Goal: Task Accomplishment & Management: Use online tool/utility

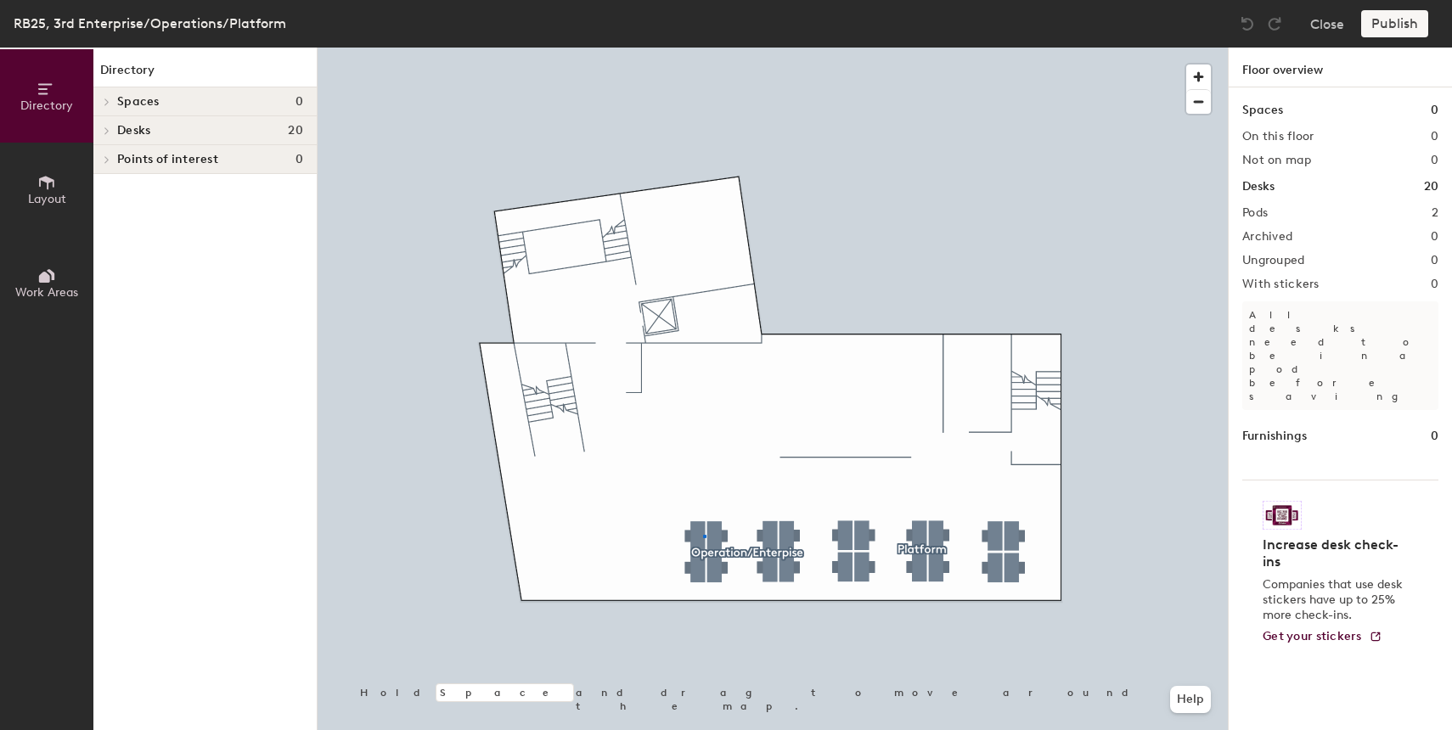
click at [703, 48] on div at bounding box center [773, 48] width 911 height 0
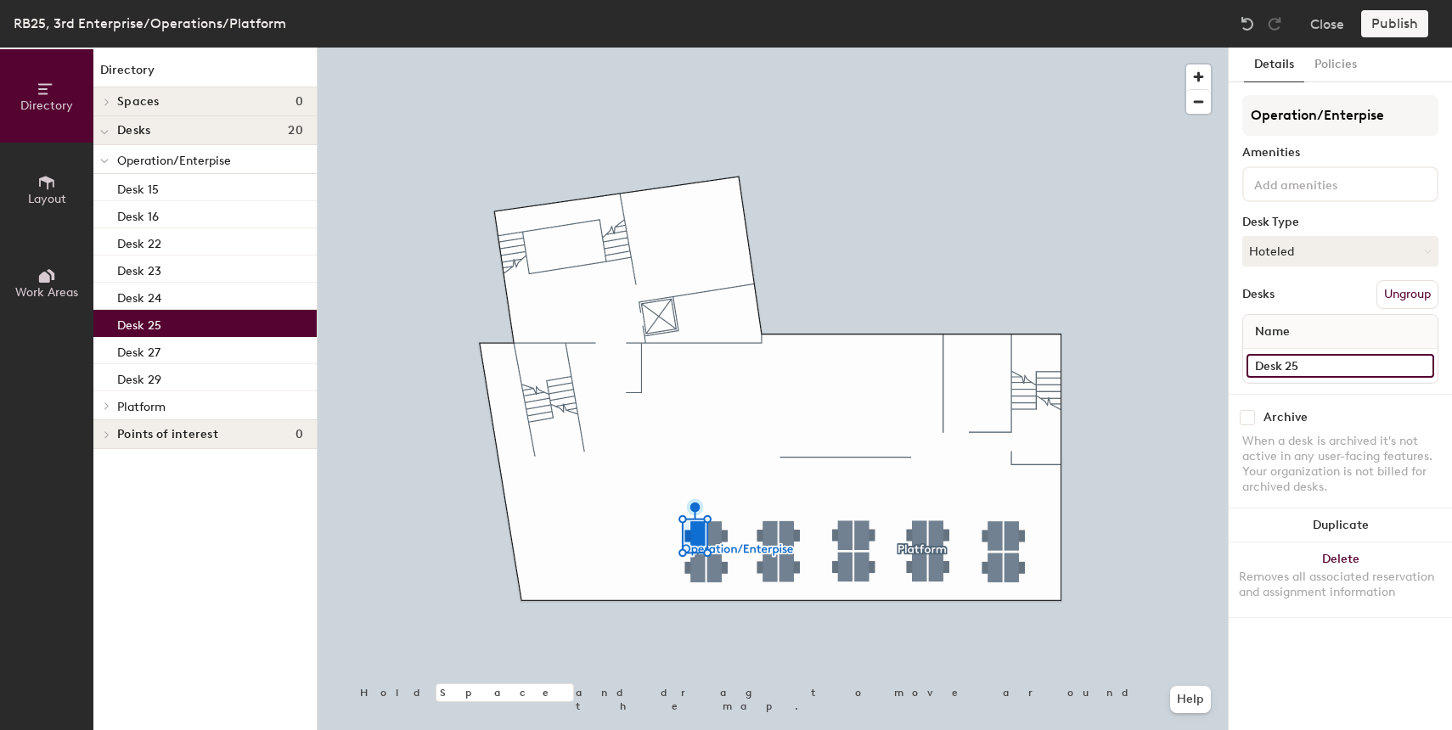
click at [1291, 364] on input "Desk 25" at bounding box center [1341, 366] width 188 height 24
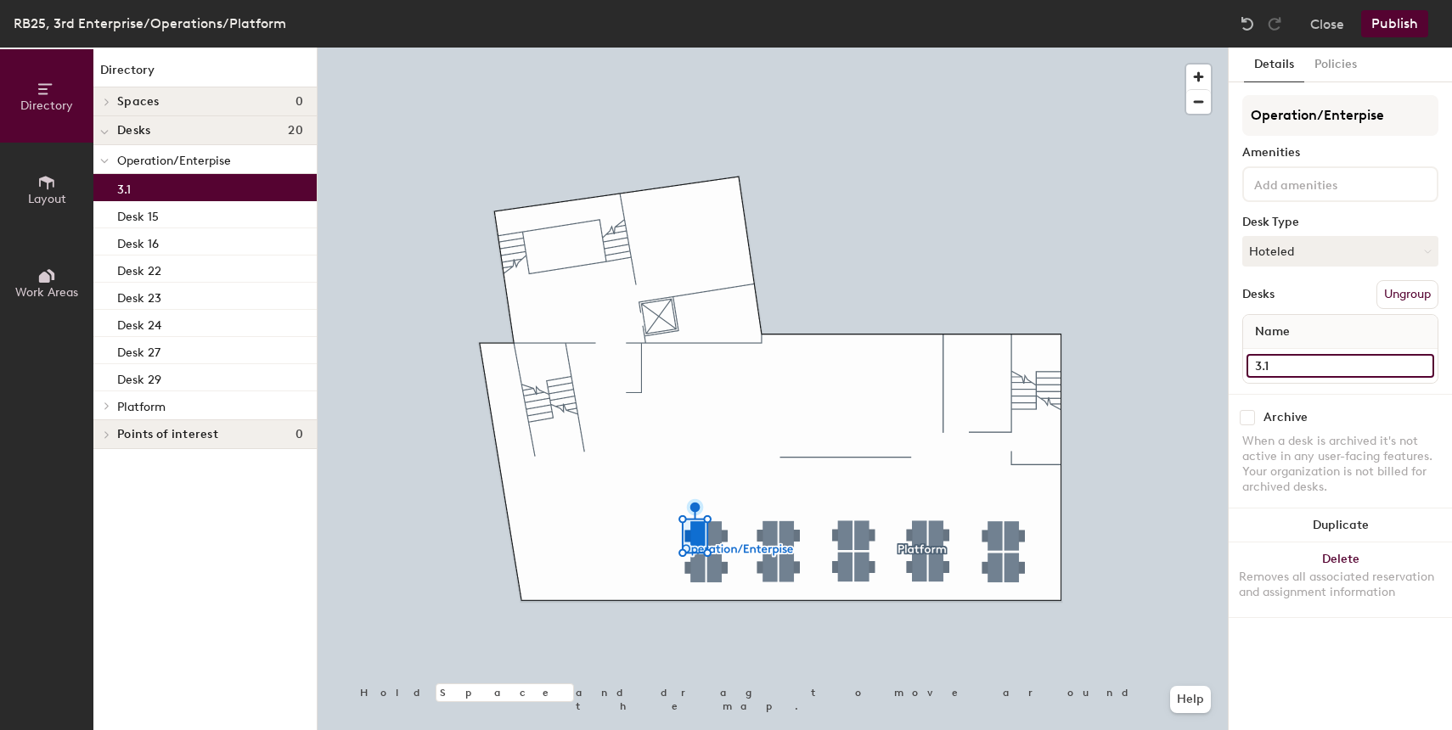
click at [1204, 363] on div "Directory Layout Work Areas Directory Spaces 0 Desks 20 Operation/Enterpise 3.1…" at bounding box center [726, 389] width 1452 height 683
type input "3.1"
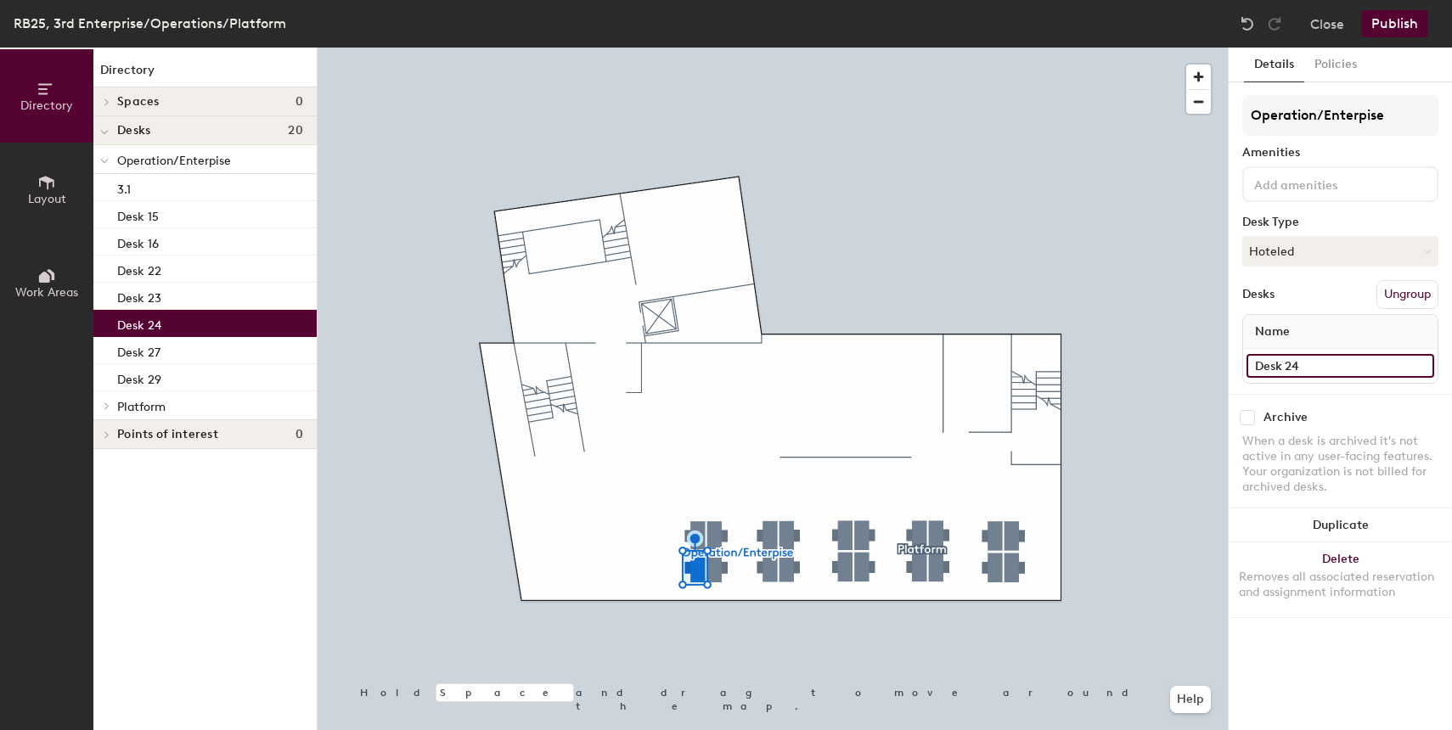
click at [1309, 374] on input "Desk 24" at bounding box center [1341, 366] width 188 height 24
type input "3"
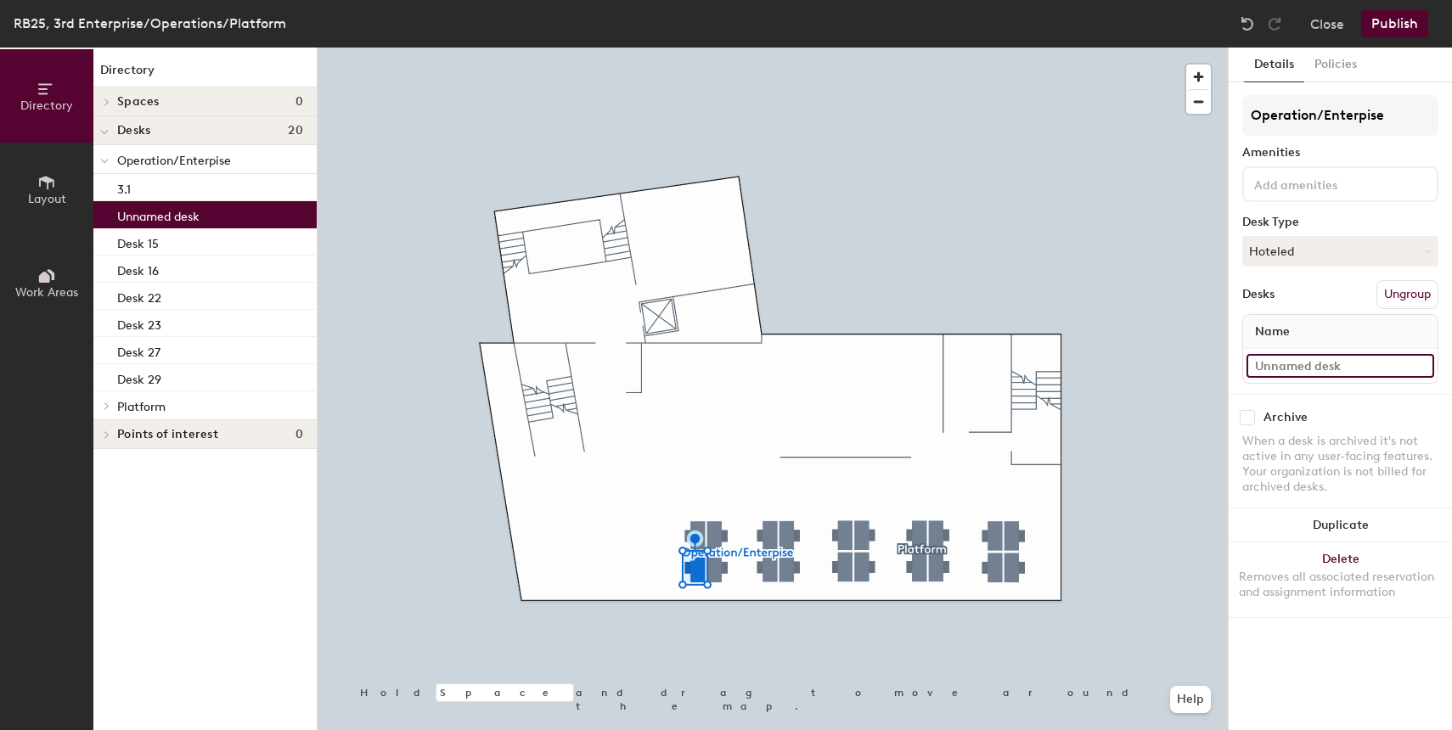
paste input "3.1"
type input "3.2"
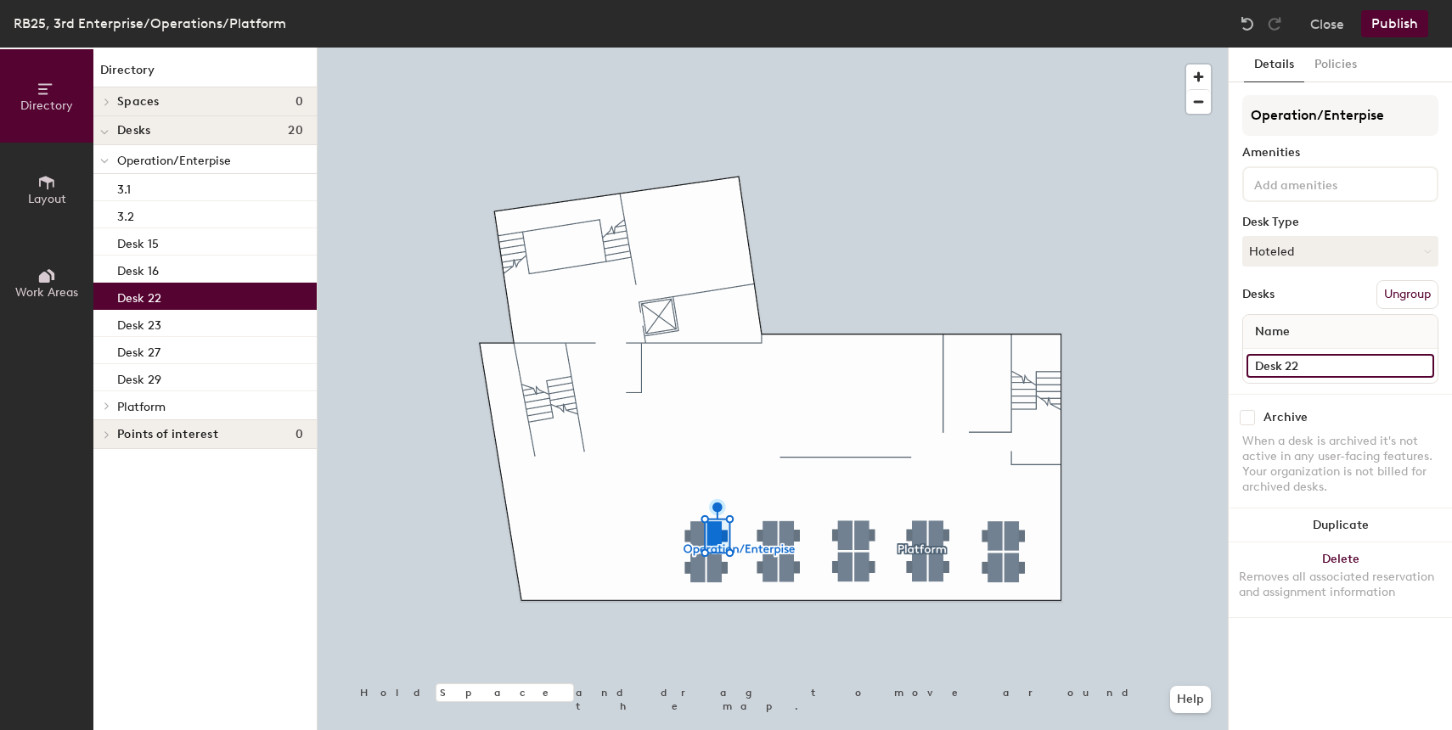
click at [1309, 354] on input "Desk 22" at bounding box center [1341, 366] width 188 height 24
paste input "3.1"
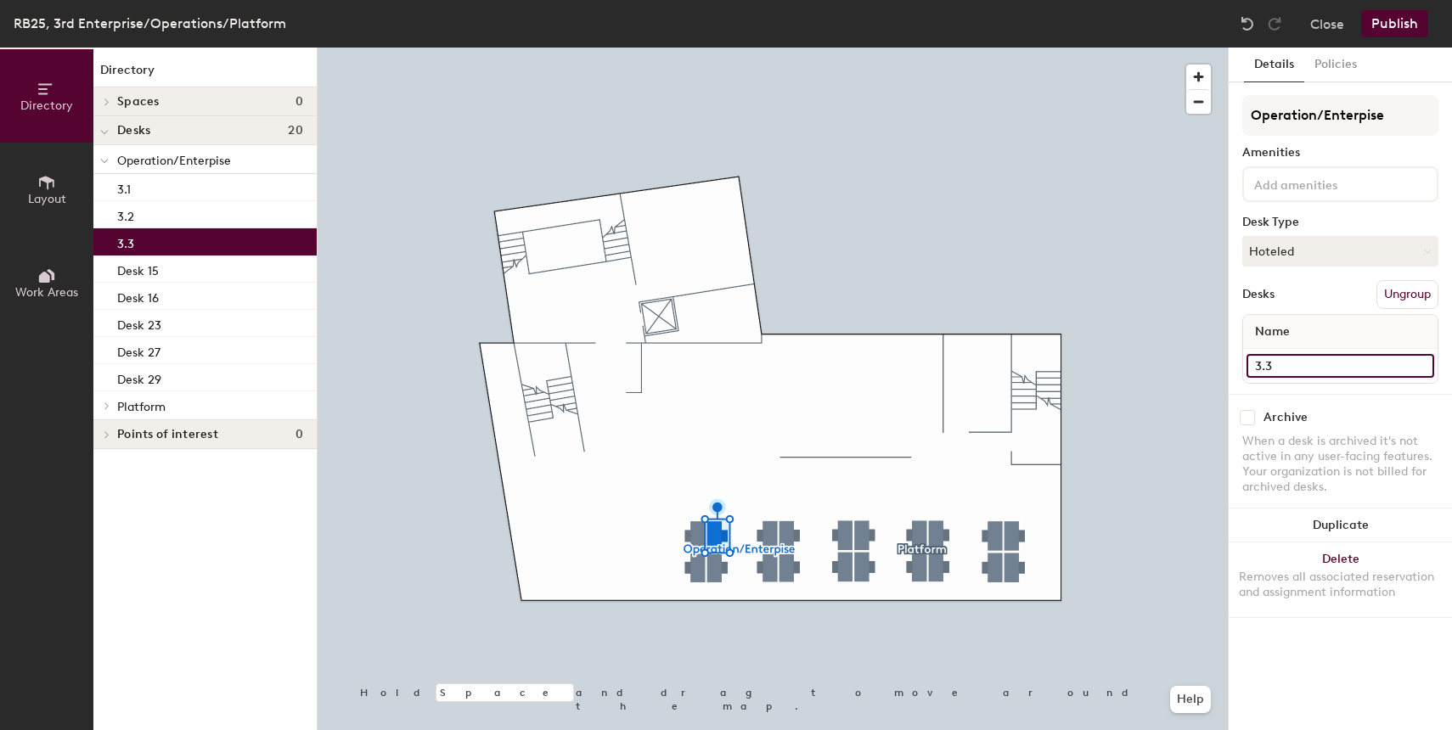
type input "3.3"
click at [723, 48] on div at bounding box center [773, 48] width 911 height 0
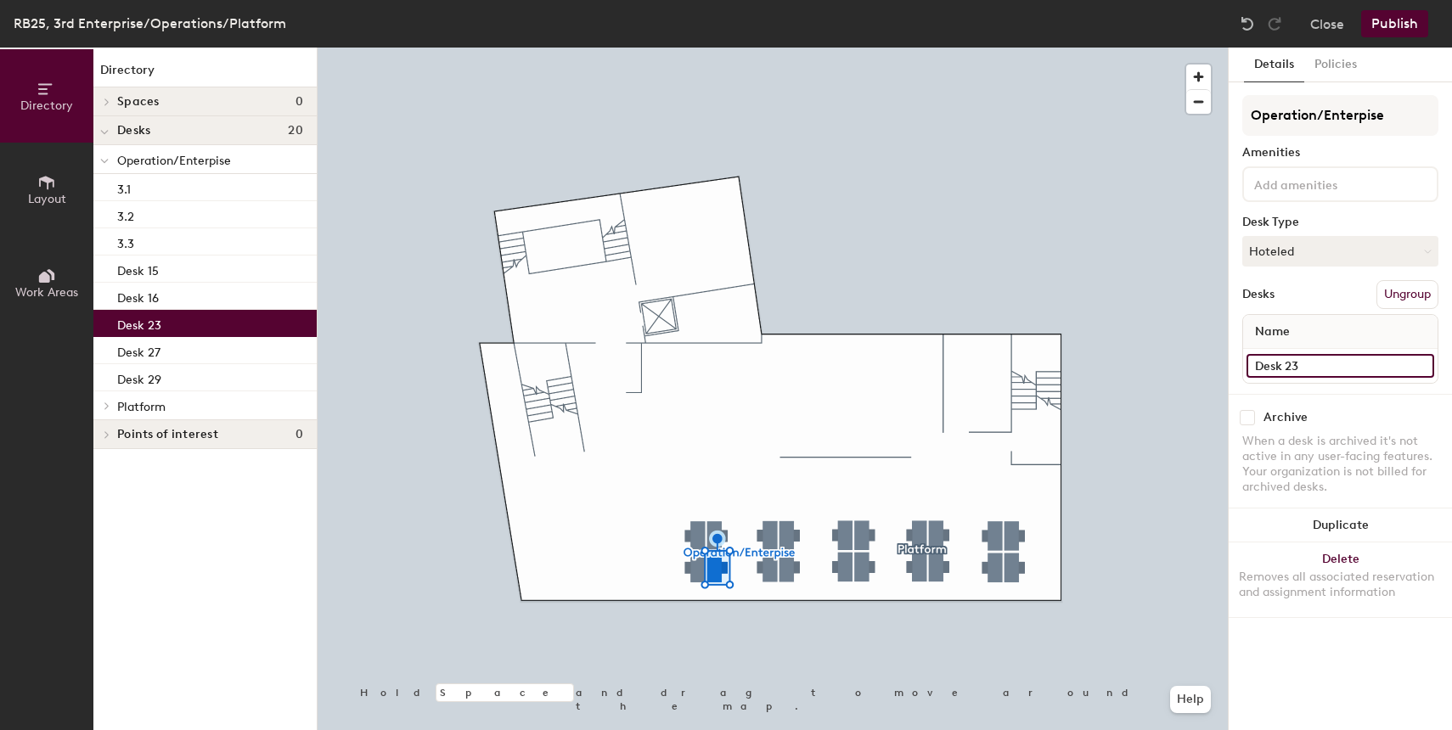
click at [1281, 370] on input "Desk 23" at bounding box center [1341, 366] width 188 height 24
paste input "3.1"
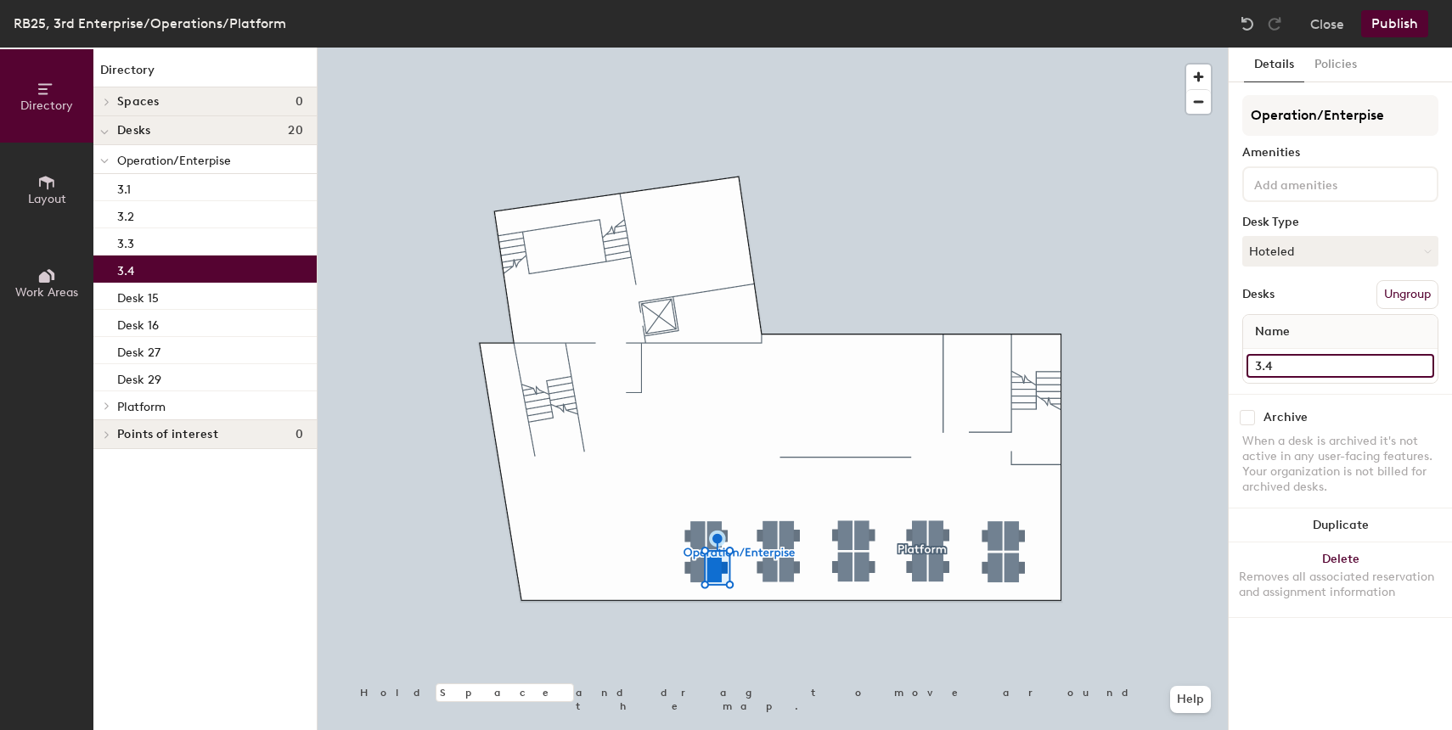
type input "3.4"
click at [768, 48] on div at bounding box center [773, 48] width 911 height 0
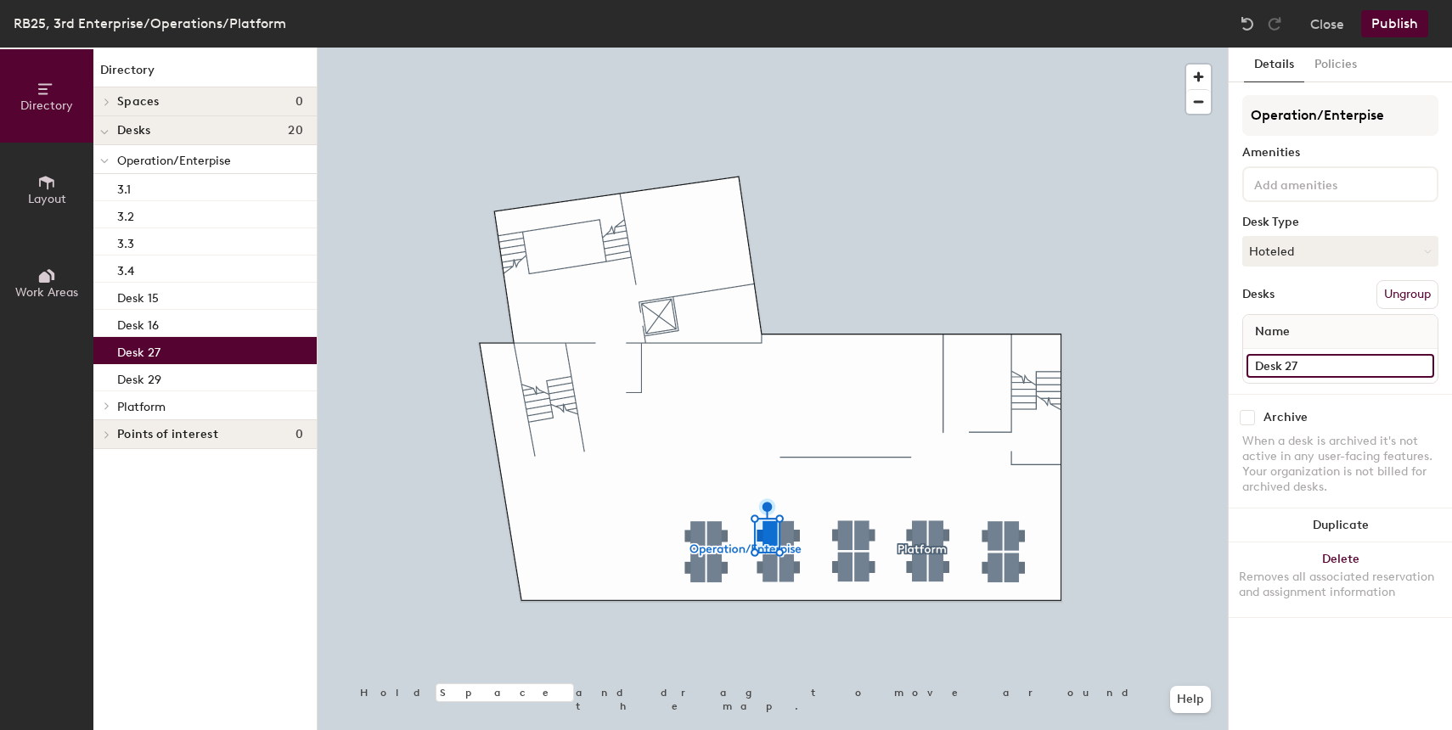
click at [1292, 372] on input "Desk 27" at bounding box center [1341, 366] width 188 height 24
paste input "3.1"
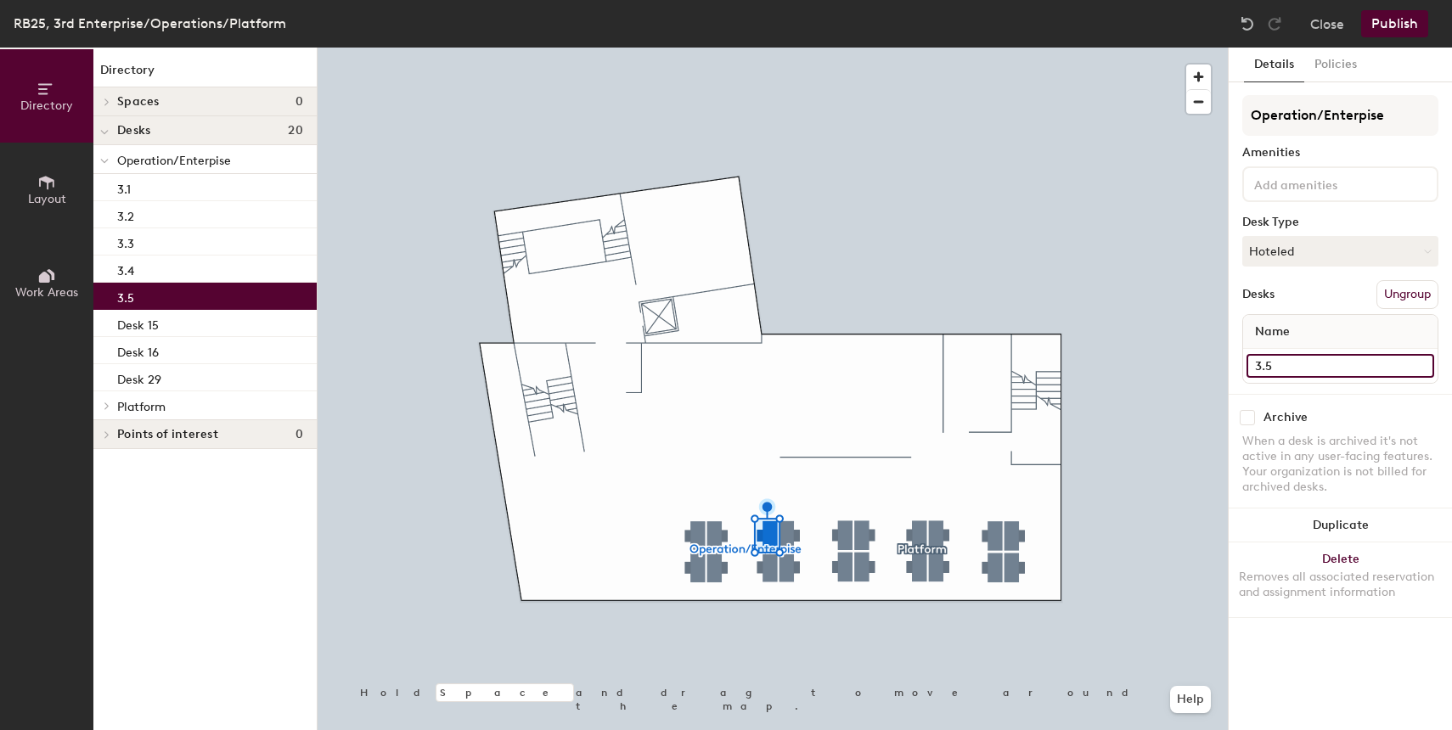
type input "3.5"
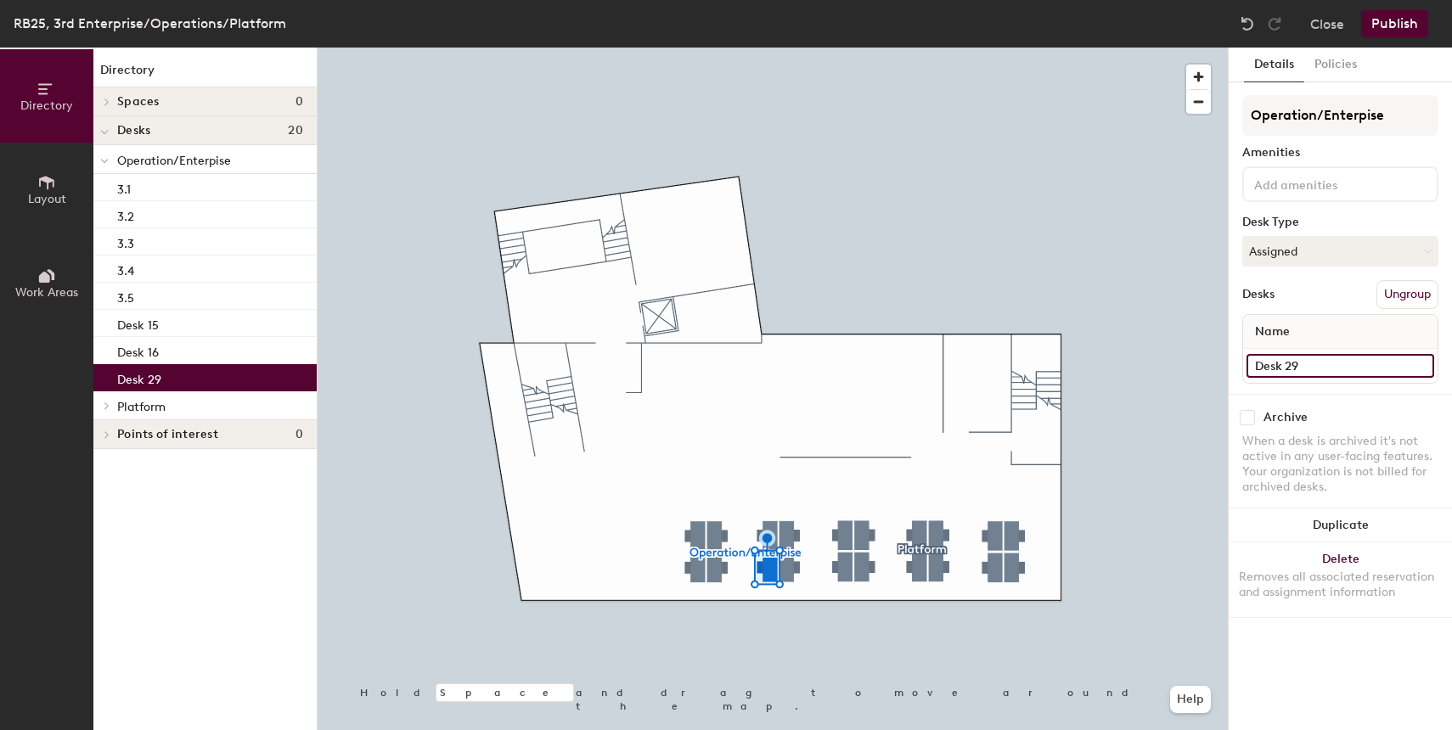
click at [1315, 374] on input "Desk 29" at bounding box center [1341, 366] width 188 height 24
paste input "3.1"
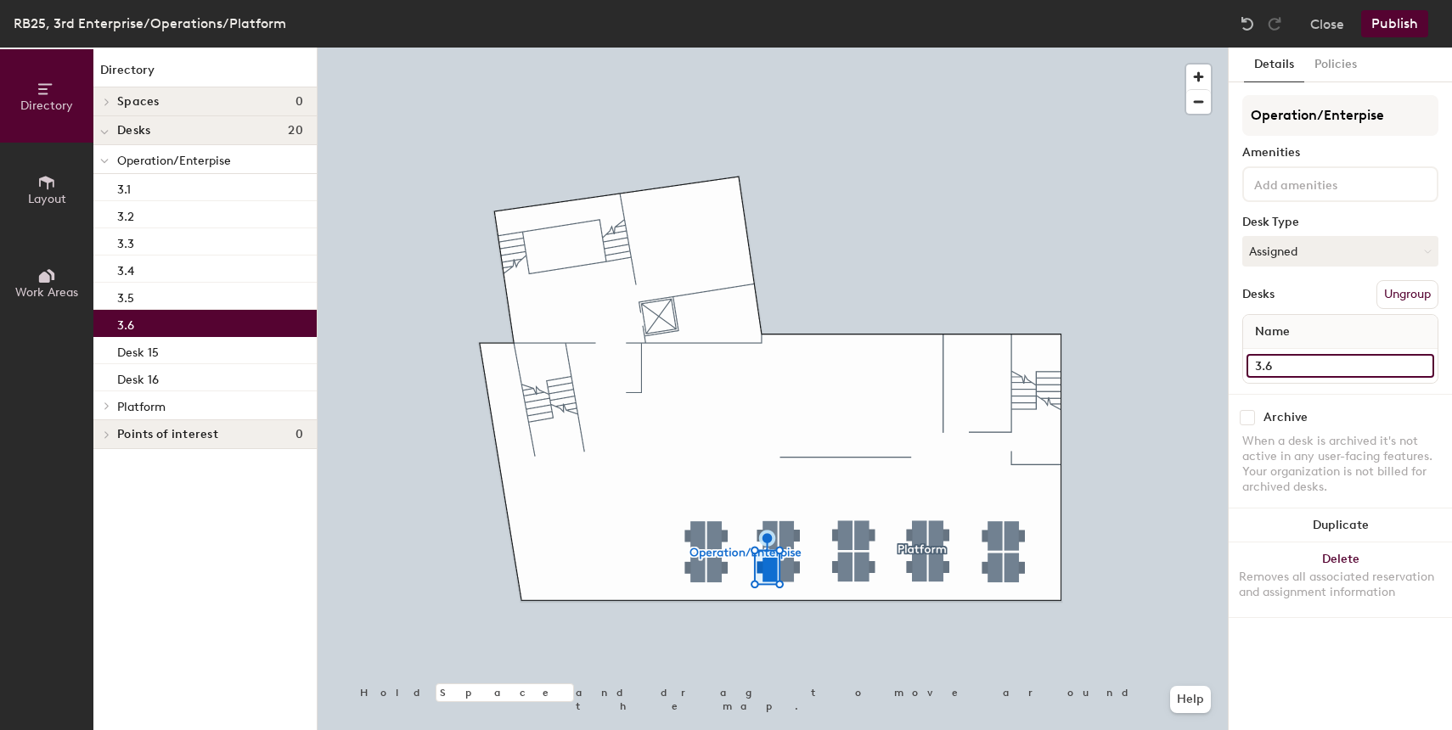
type input "3.6"
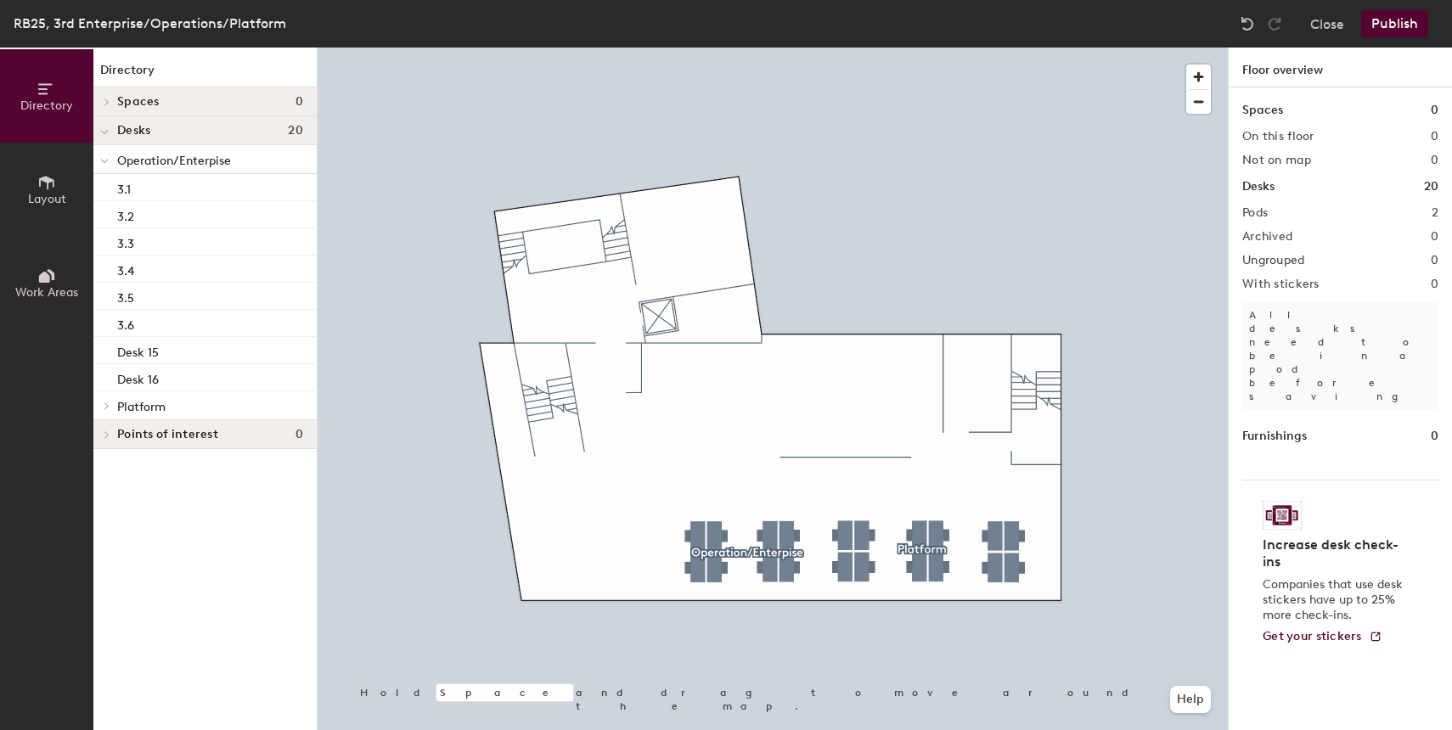
click at [792, 48] on div at bounding box center [773, 48] width 911 height 0
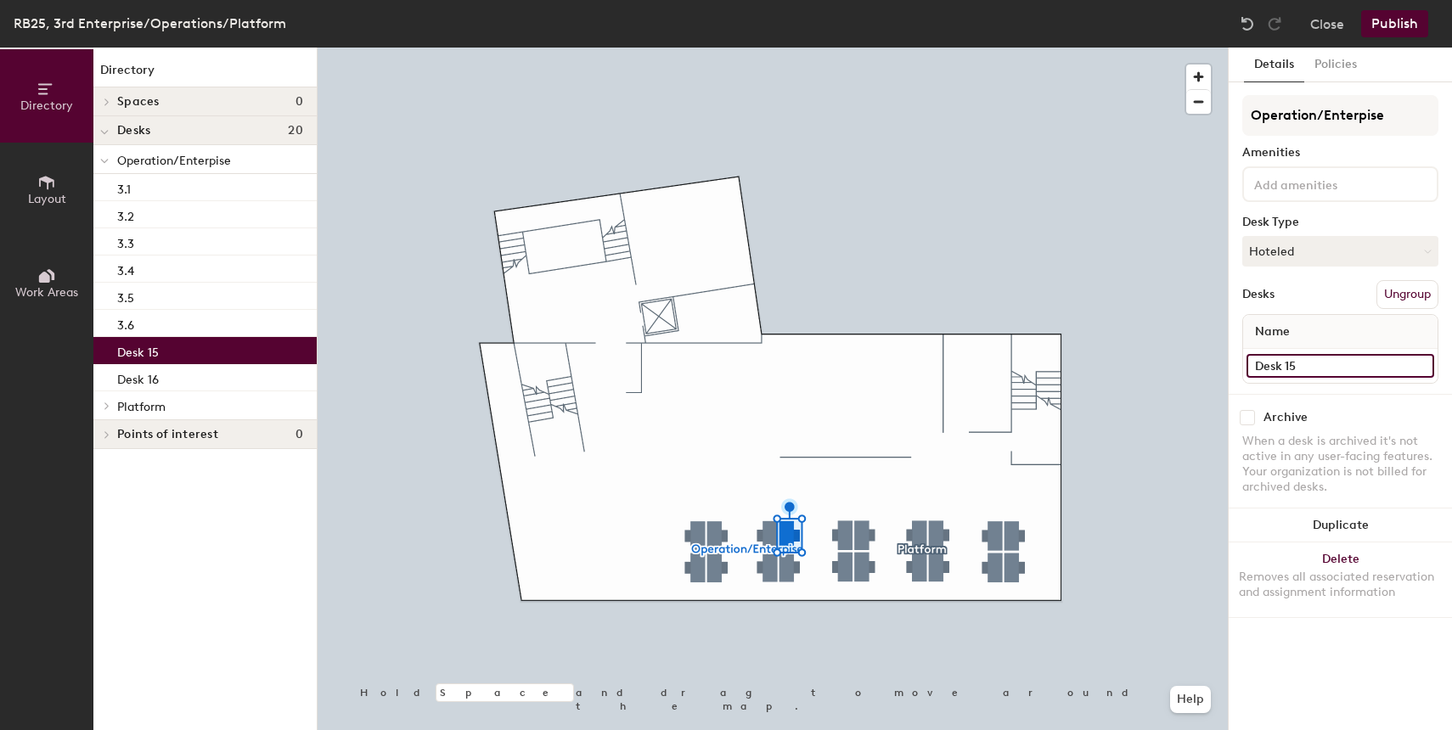
click at [1312, 364] on input "Desk 15" at bounding box center [1341, 366] width 188 height 24
paste input "3.1"
type input "3.7"
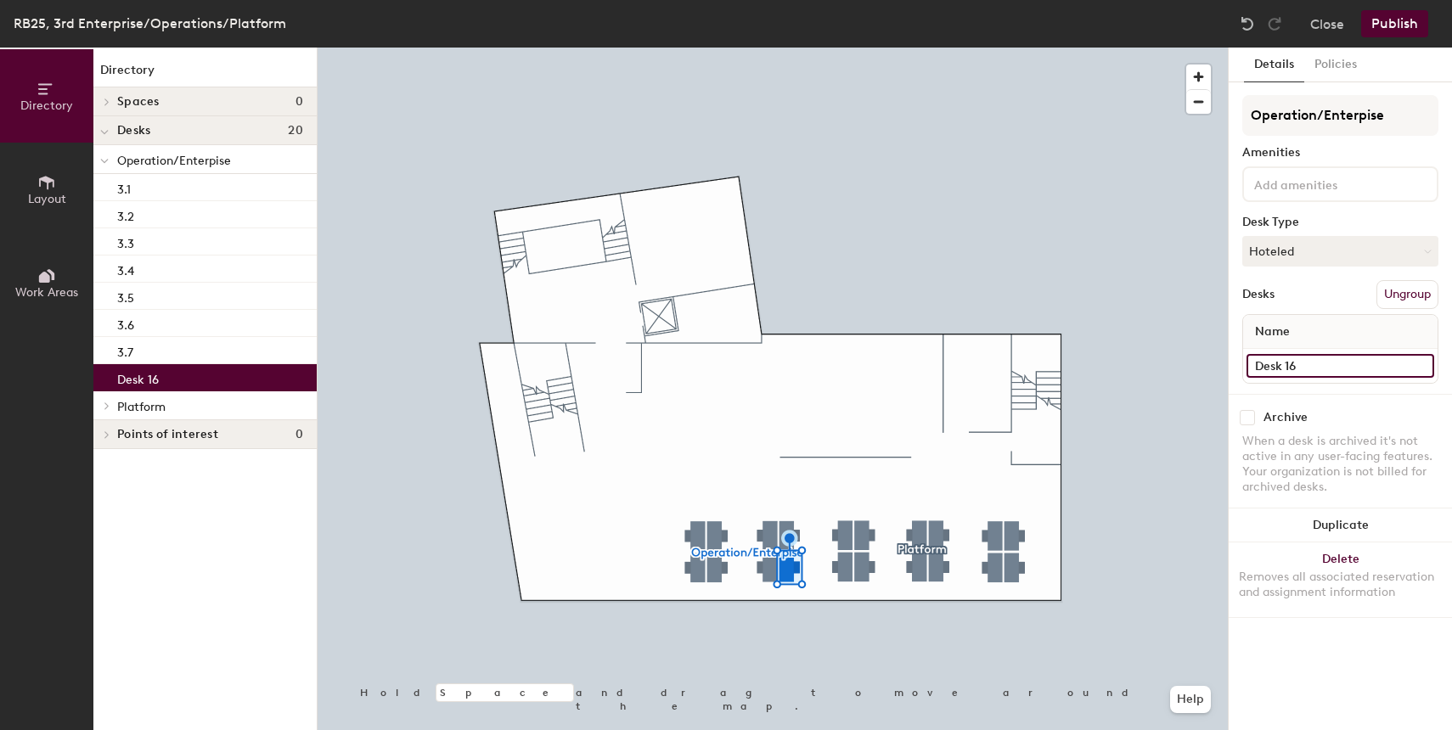
click at [1330, 369] on input "Desk 16" at bounding box center [1341, 366] width 188 height 24
paste input "3.1"
type input "3.8"
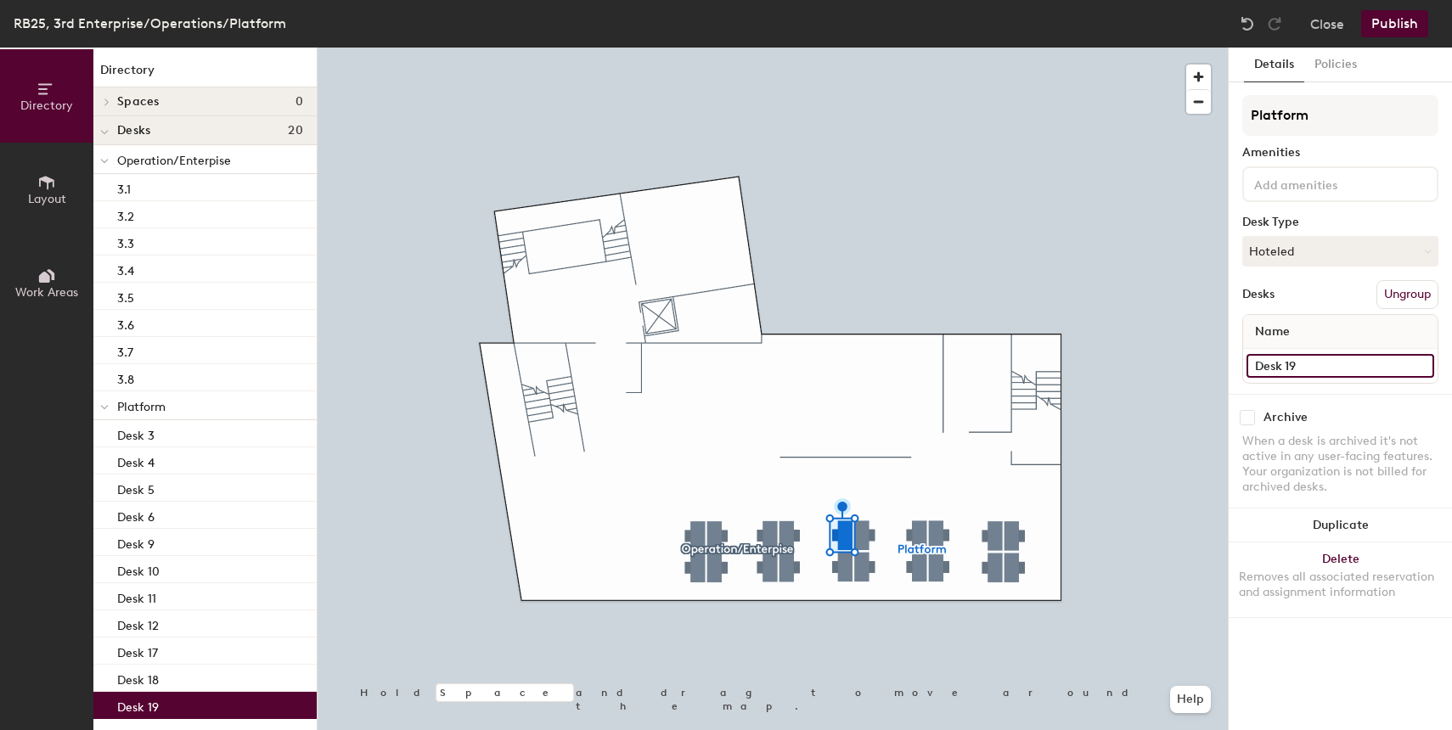
click at [1299, 357] on input "Desk 19" at bounding box center [1341, 366] width 188 height 24
paste input "3.1"
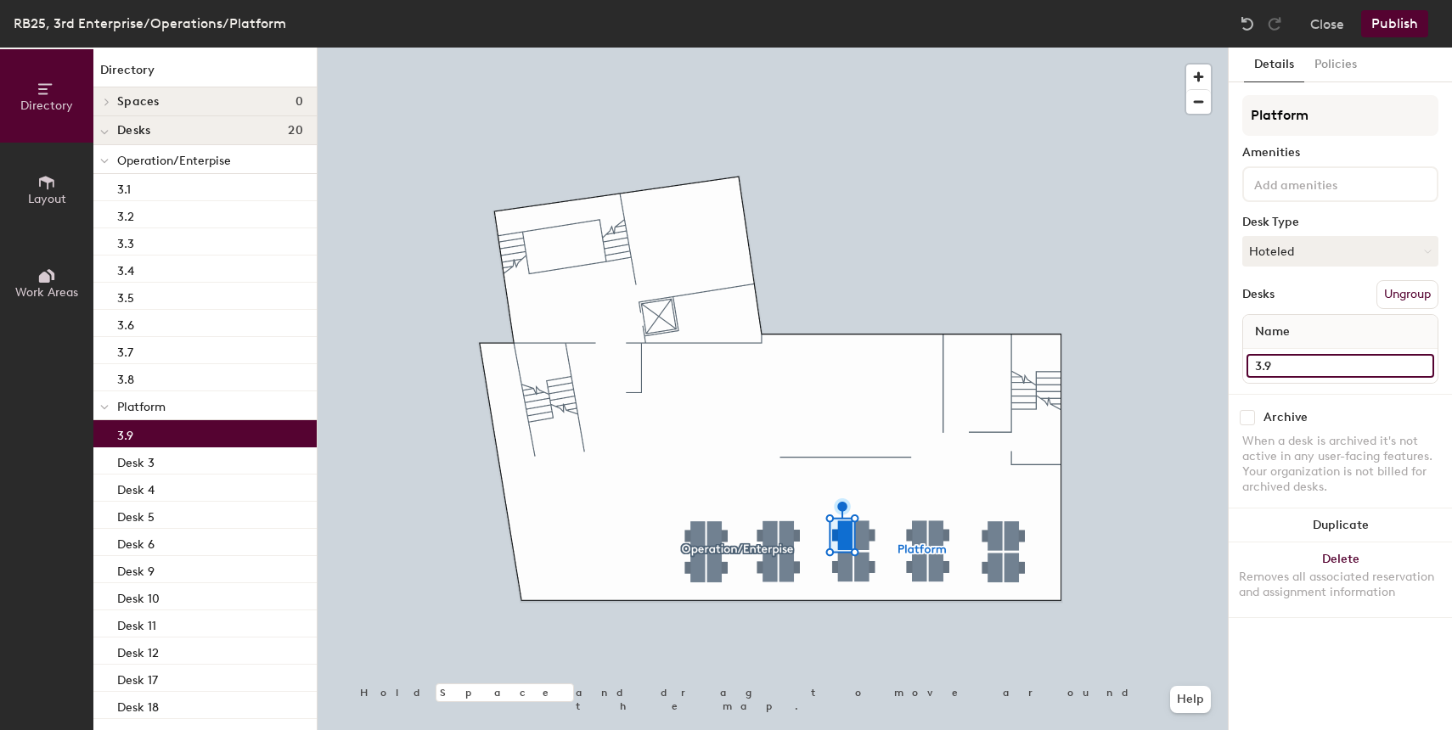
click at [1198, 364] on div "Directory Layout Work Areas Directory Spaces 0 Desks 20 Operation/Enterpise 3.1…" at bounding box center [726, 389] width 1452 height 683
type input "3.9"
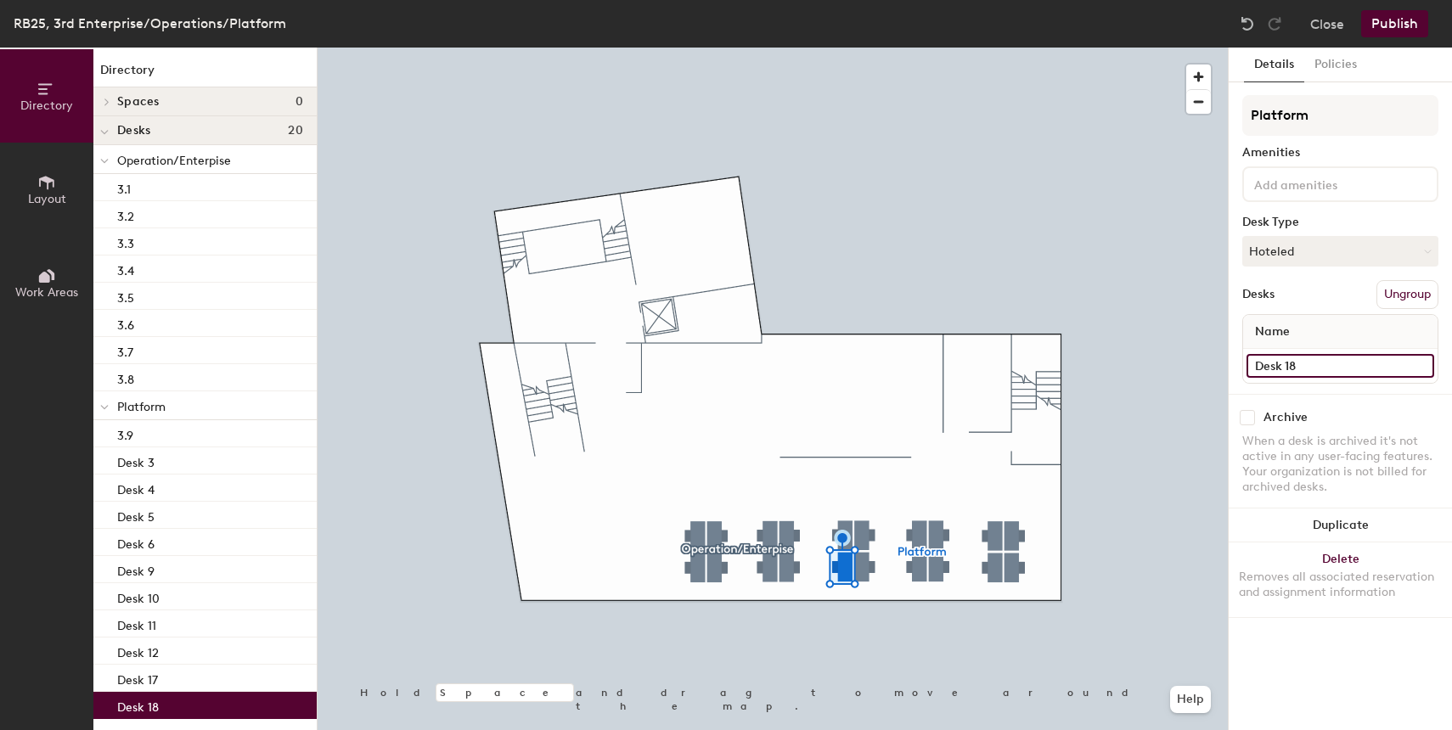
click at [1299, 372] on input "Desk 18" at bounding box center [1341, 366] width 188 height 24
paste input "3.9"
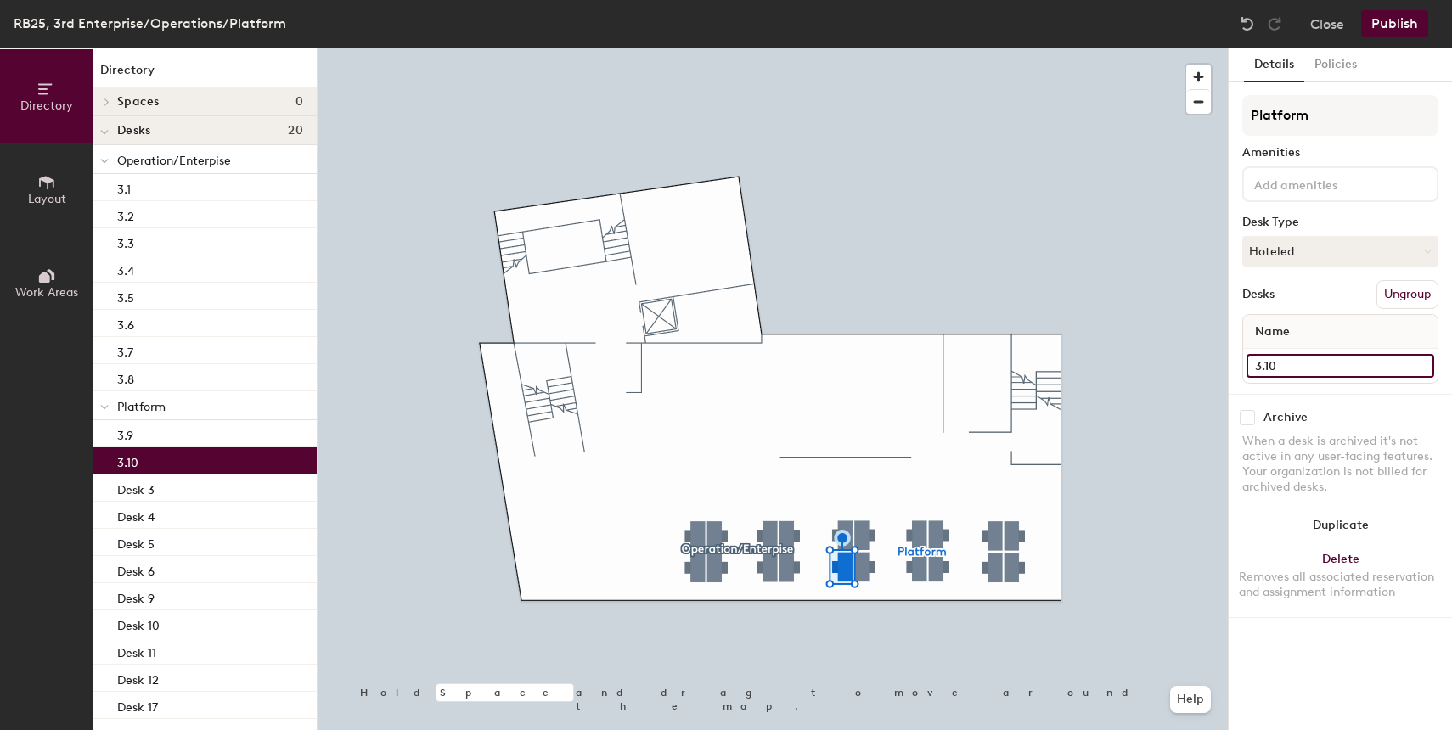
type input "3.10"
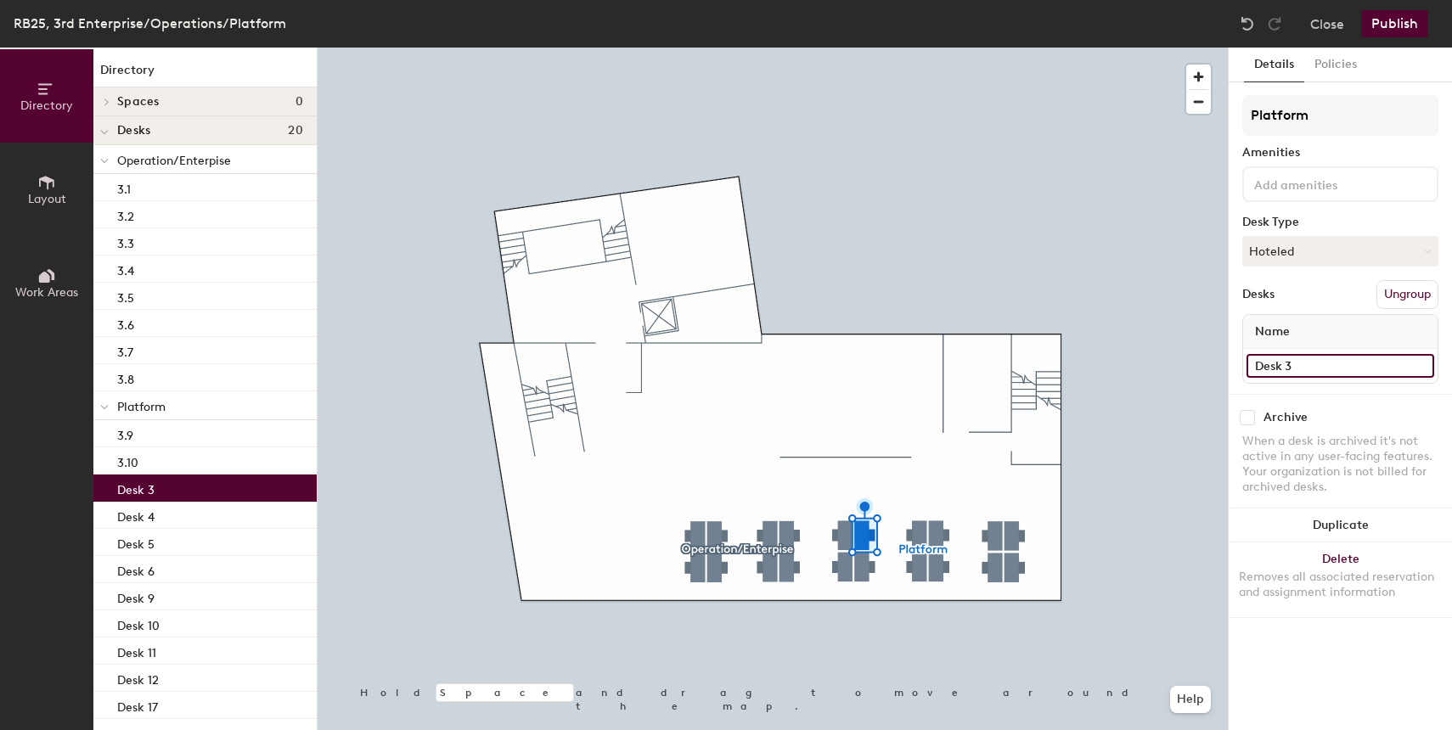
click at [1316, 369] on input "Desk 3" at bounding box center [1341, 366] width 188 height 24
paste input "3.10"
type input "3.11"
click at [865, 48] on div at bounding box center [773, 48] width 911 height 0
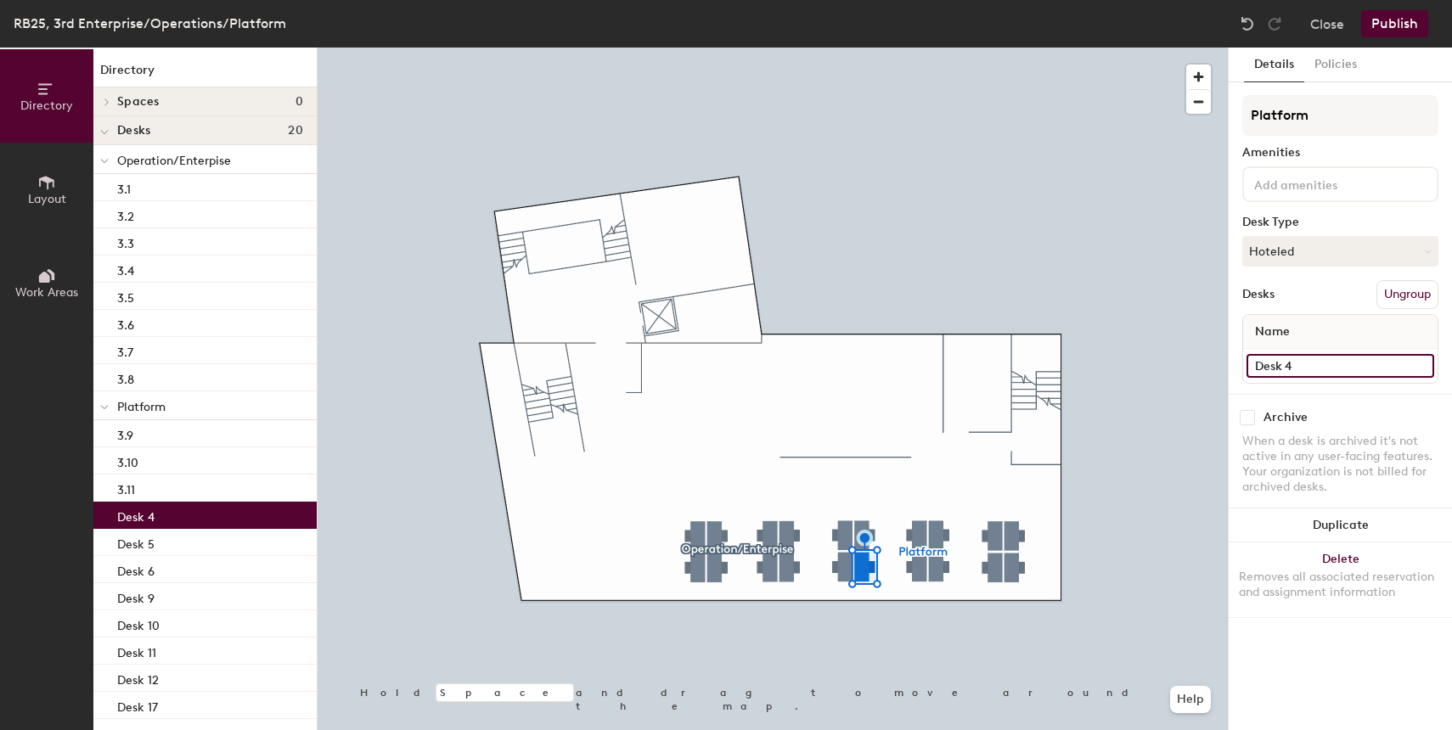
click at [1311, 371] on input "Desk 4" at bounding box center [1341, 366] width 188 height 24
paste input "3.10"
type input "3.12"
click at [919, 48] on div at bounding box center [773, 48] width 911 height 0
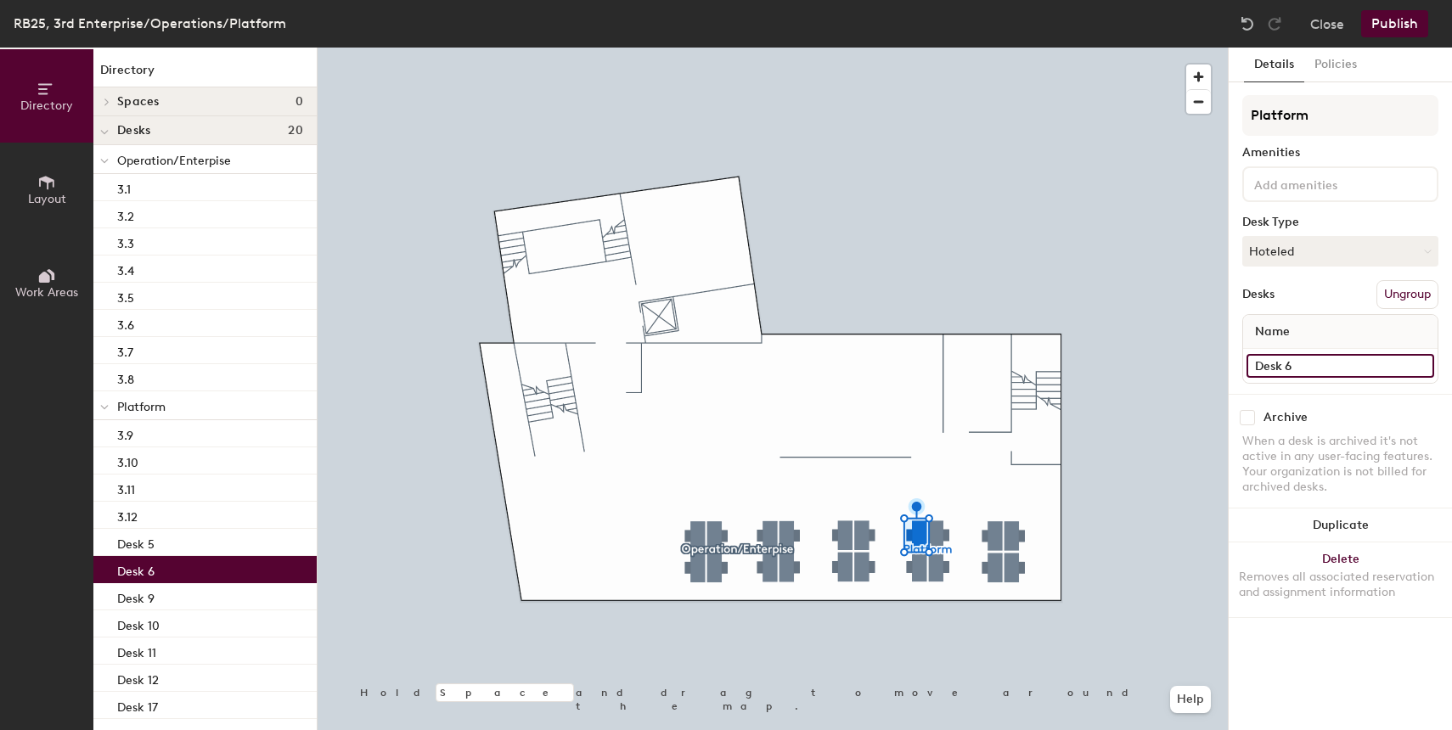
click at [1287, 365] on input "Desk 6" at bounding box center [1341, 366] width 188 height 24
paste input "3.10"
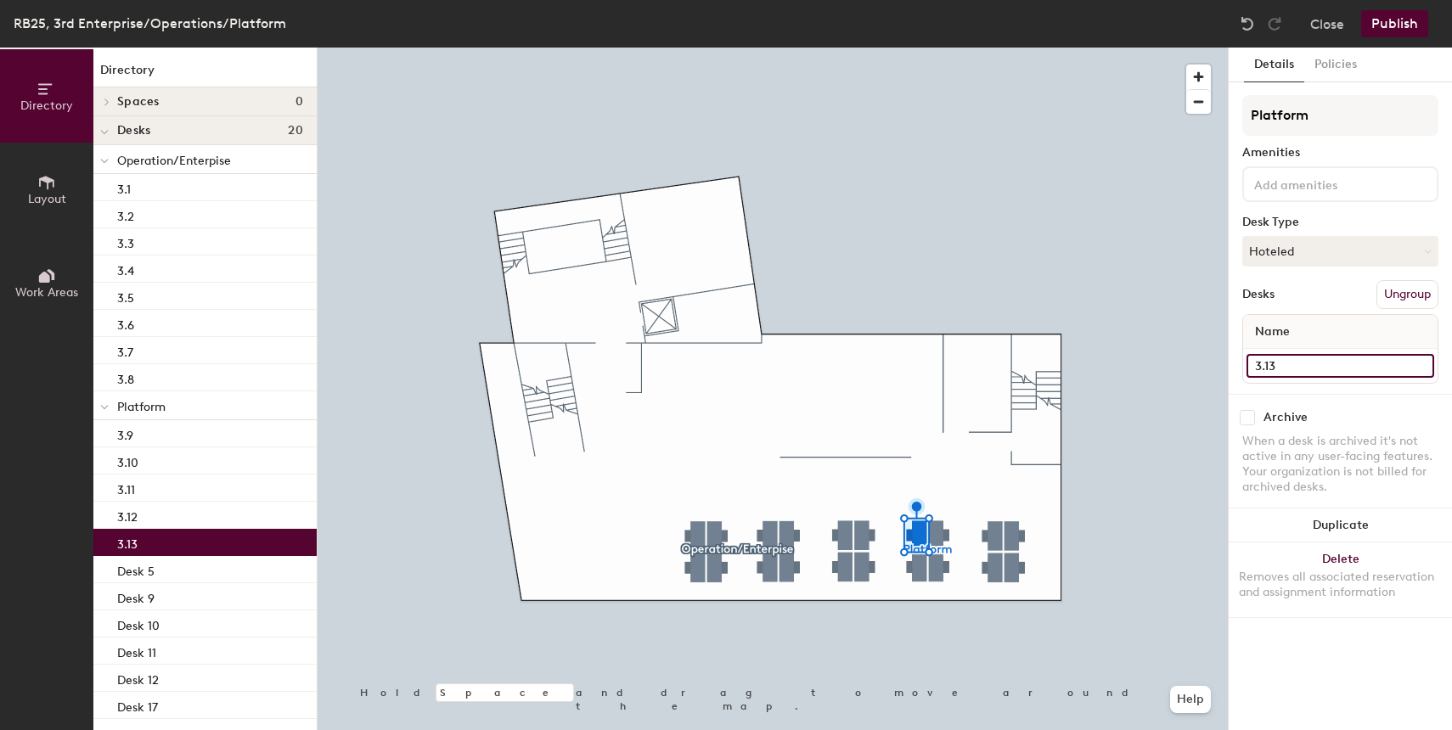
type input "3.13"
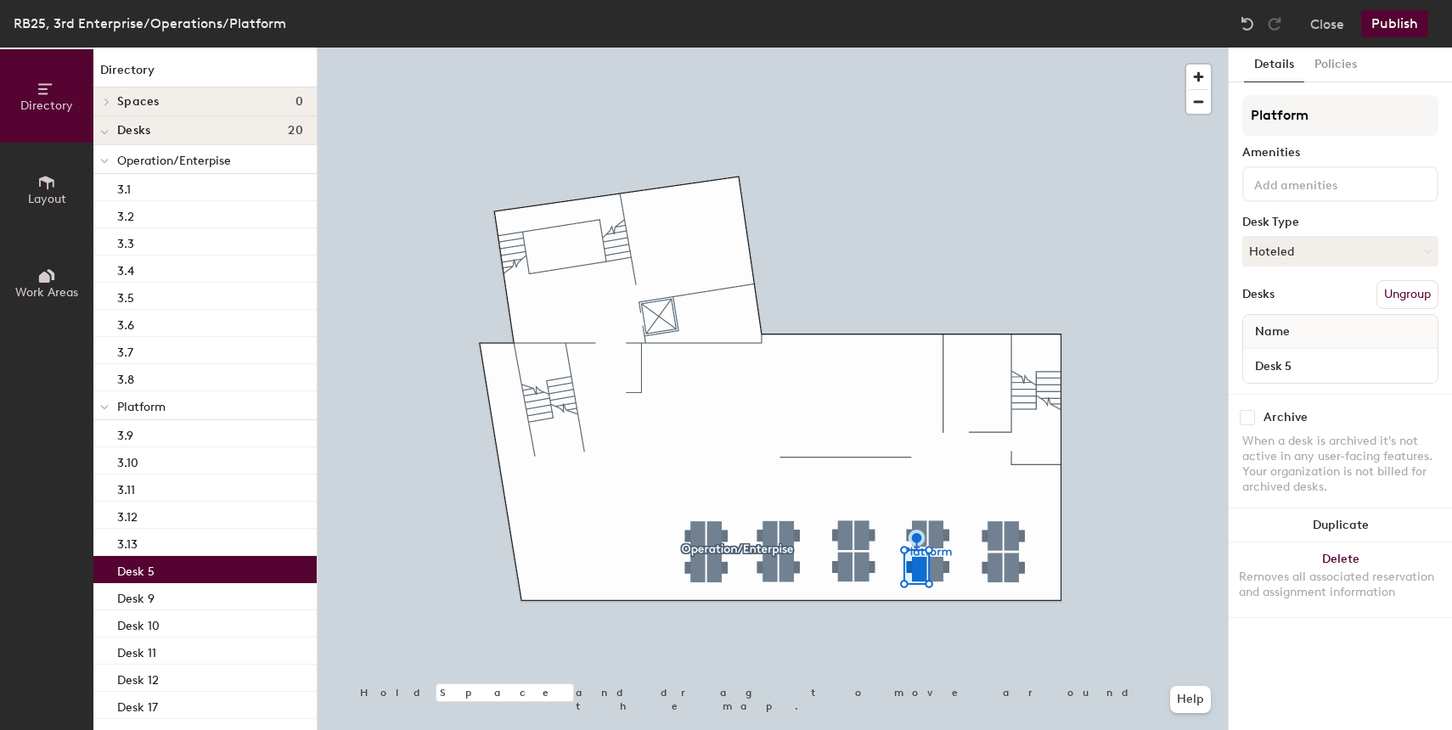
click at [1291, 380] on div "Desk 5" at bounding box center [1341, 366] width 195 height 34
click at [1294, 369] on input "Desk 5" at bounding box center [1341, 366] width 188 height 24
paste input "3.10"
type input "3.14"
click at [938, 48] on div at bounding box center [773, 48] width 911 height 0
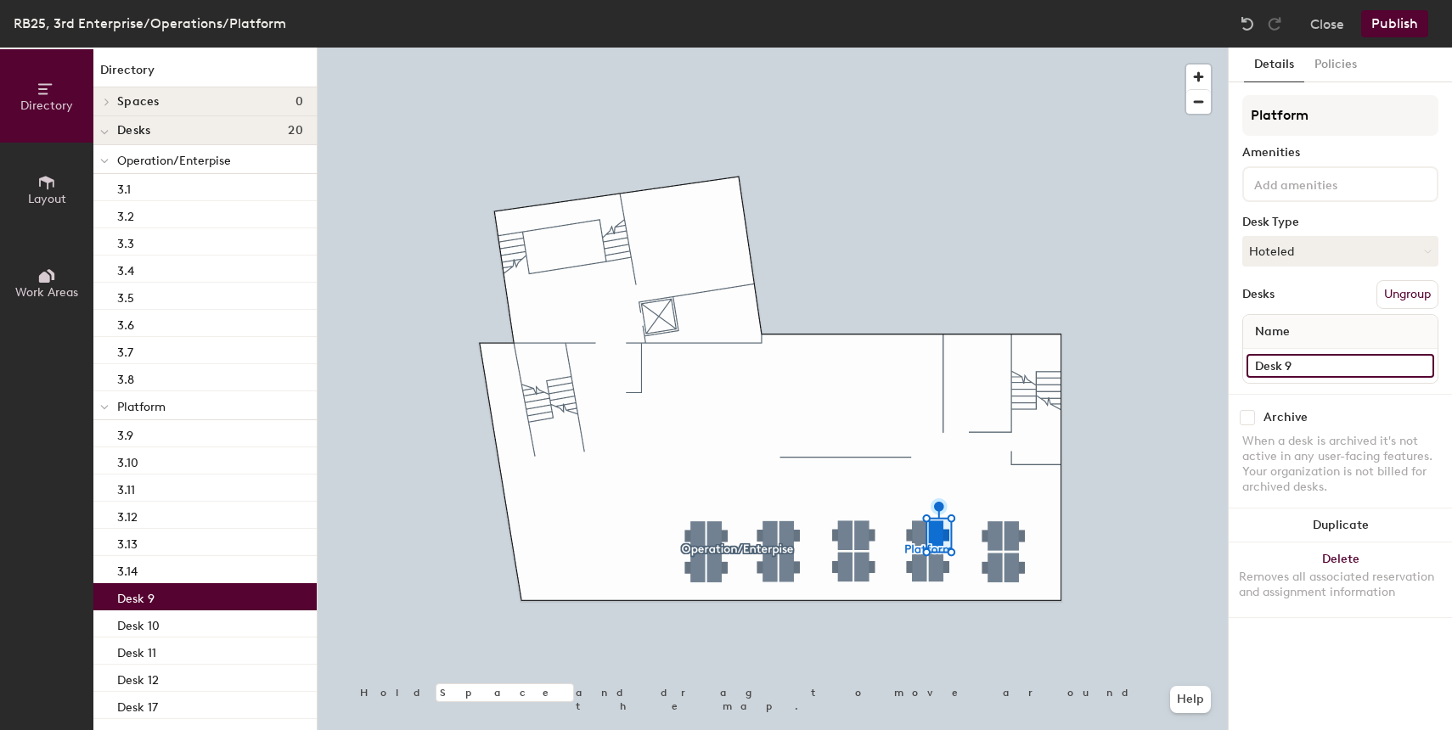
click at [1334, 358] on input "Desk 9" at bounding box center [1341, 366] width 188 height 24
paste input "3.10"
type input "3.15"
click at [935, 48] on div at bounding box center [773, 48] width 911 height 0
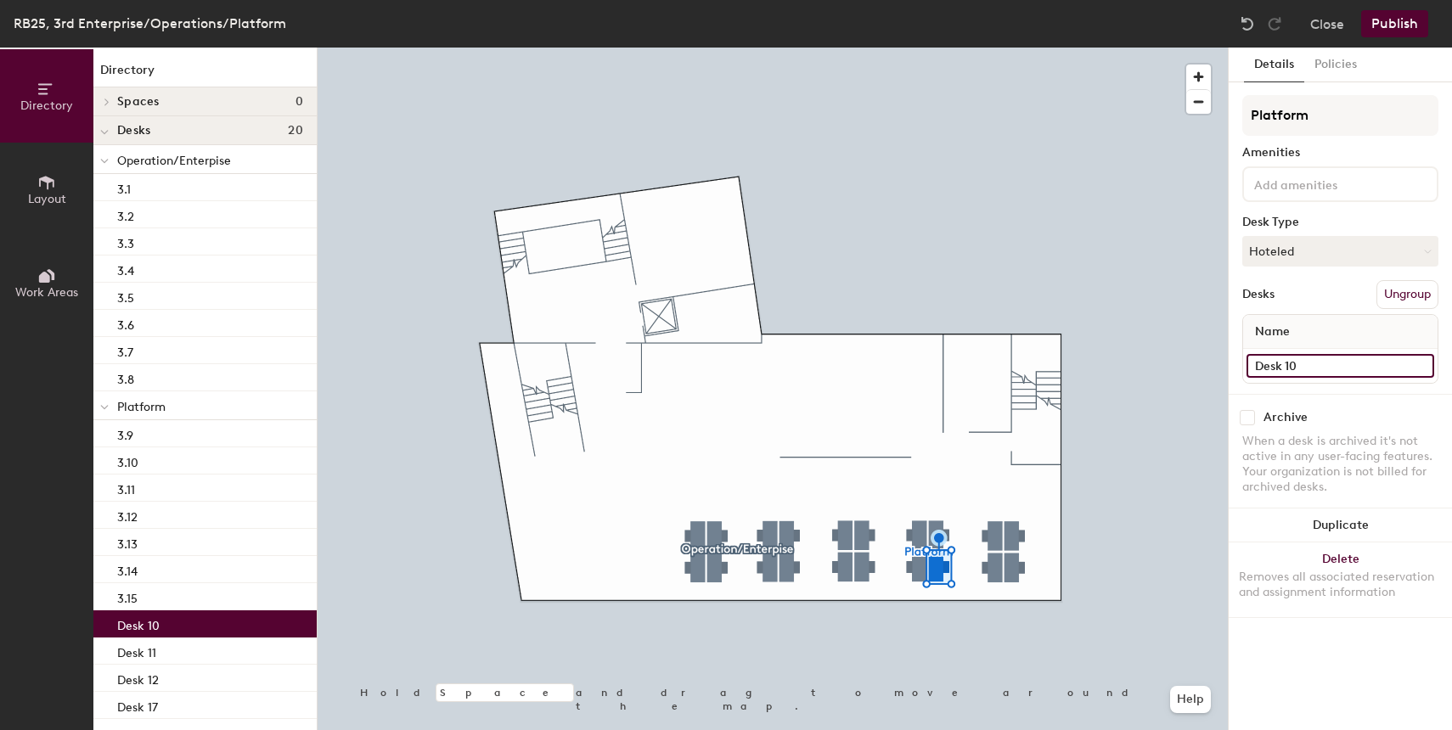
click at [1318, 357] on input "Desk 10" at bounding box center [1341, 366] width 188 height 24
paste input "3."
type input "3.16"
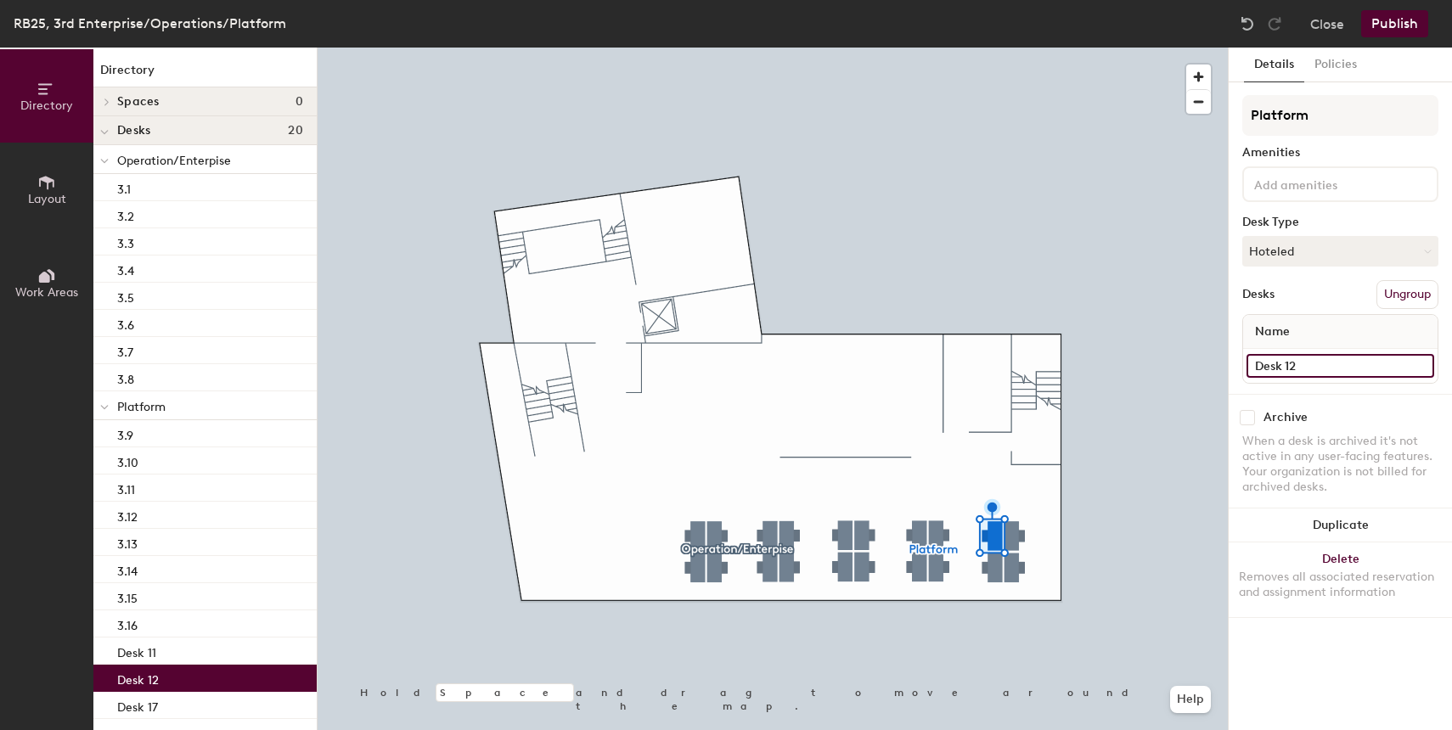
click at [1300, 367] on input "Desk 12" at bounding box center [1341, 366] width 188 height 24
paste input "3.10"
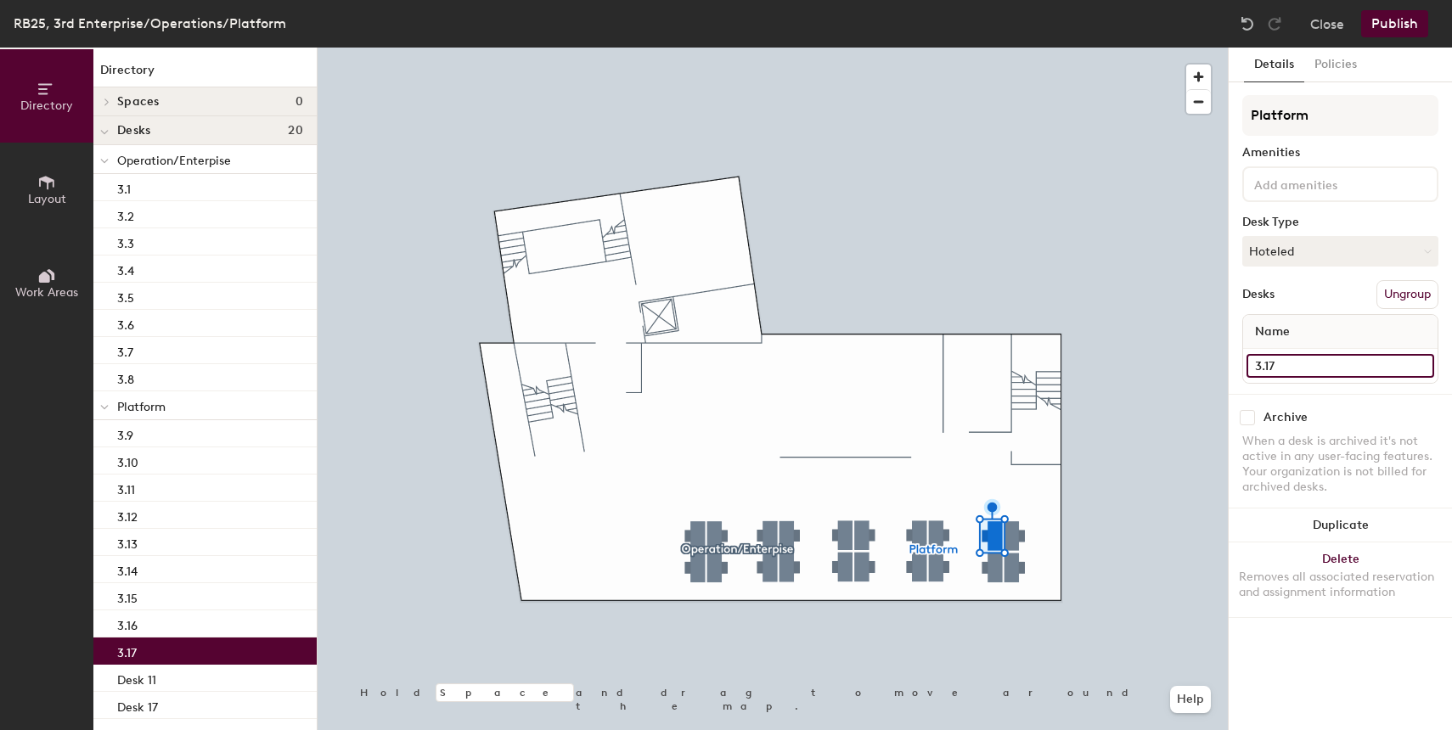
type input "3.17"
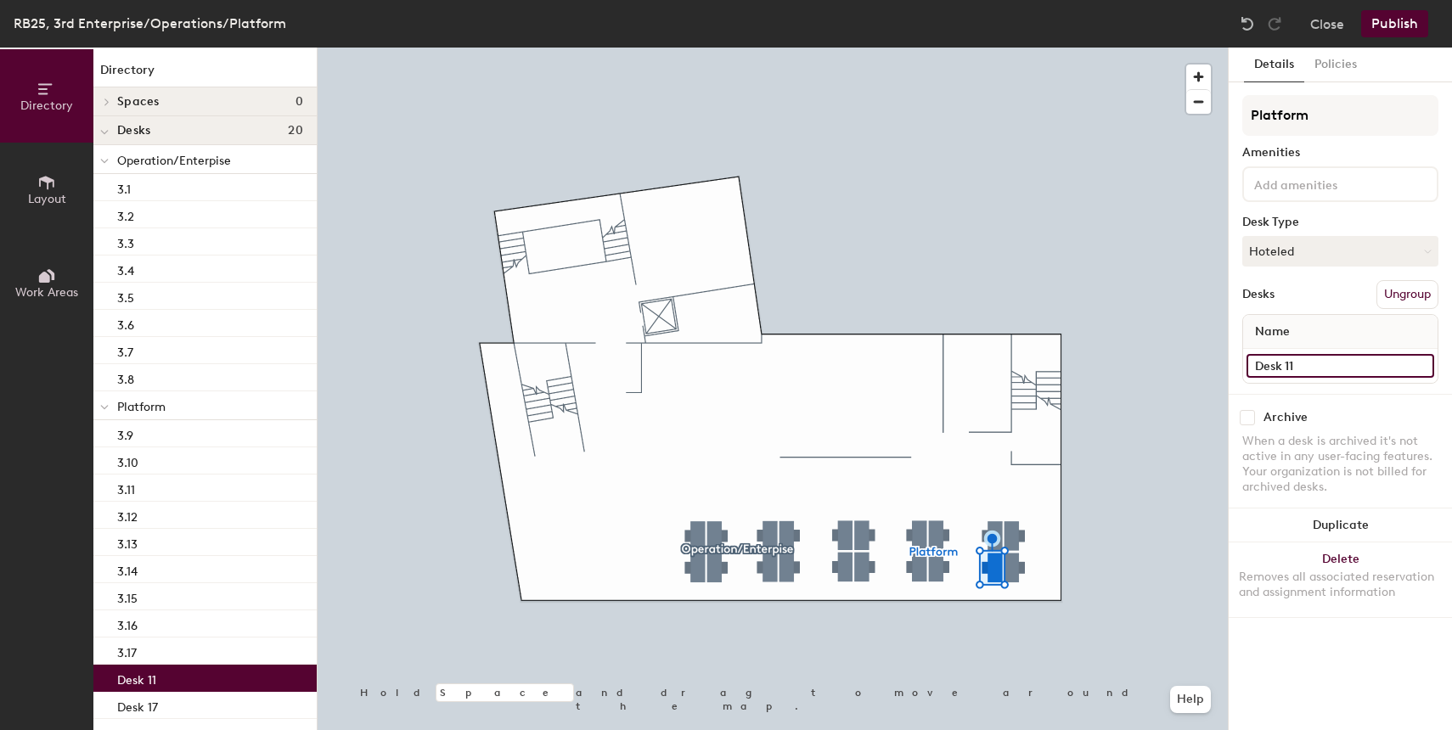
click at [1327, 374] on input "Desk 11" at bounding box center [1341, 366] width 188 height 24
paste input "3.10"
type input "3.18"
click at [1021, 48] on div at bounding box center [773, 48] width 911 height 0
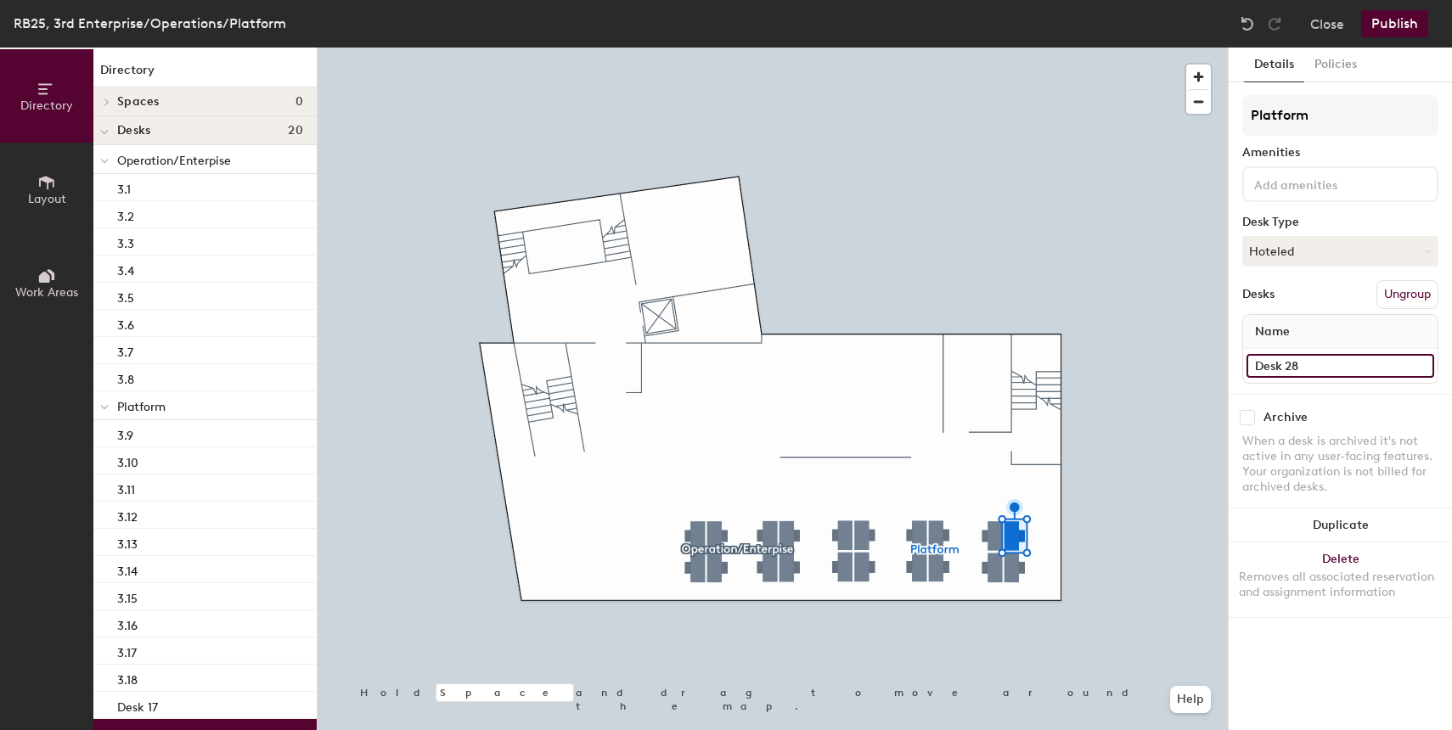
click at [1331, 356] on input "Desk 28" at bounding box center [1341, 366] width 188 height 24
paste input "3.10"
type input "3.19"
click at [1307, 371] on input "Desk 17" at bounding box center [1341, 366] width 188 height 24
paste input "3.10"
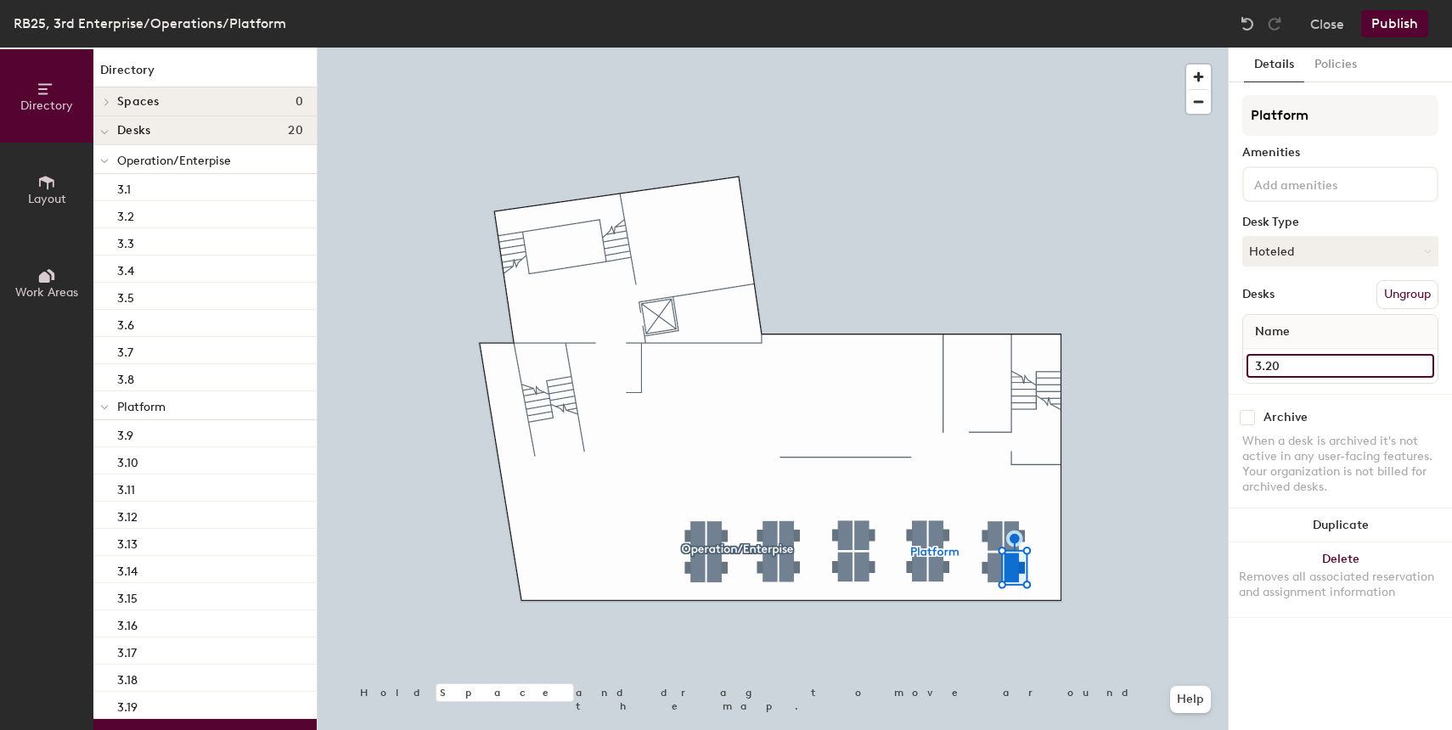
type input "3.20"
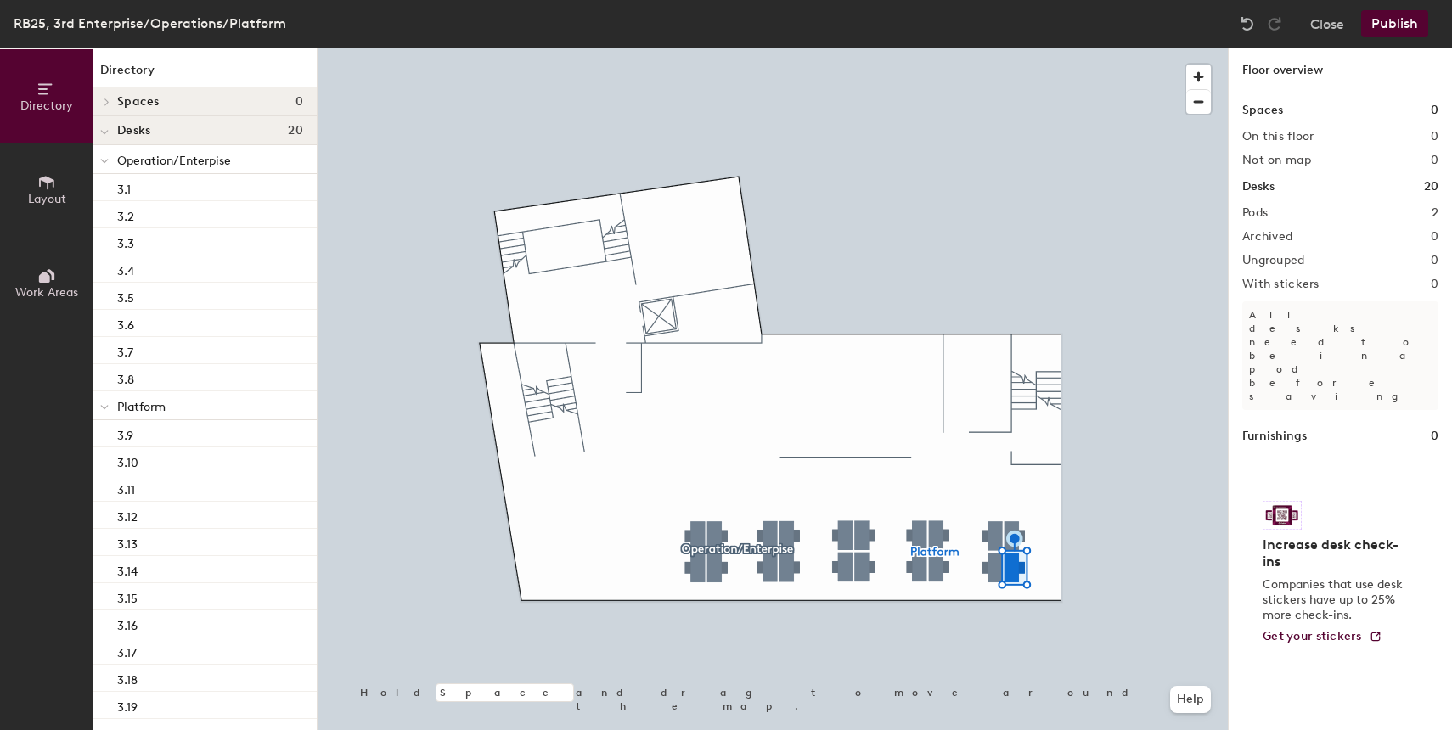
click at [1421, 29] on button "Publish" at bounding box center [1395, 23] width 67 height 27
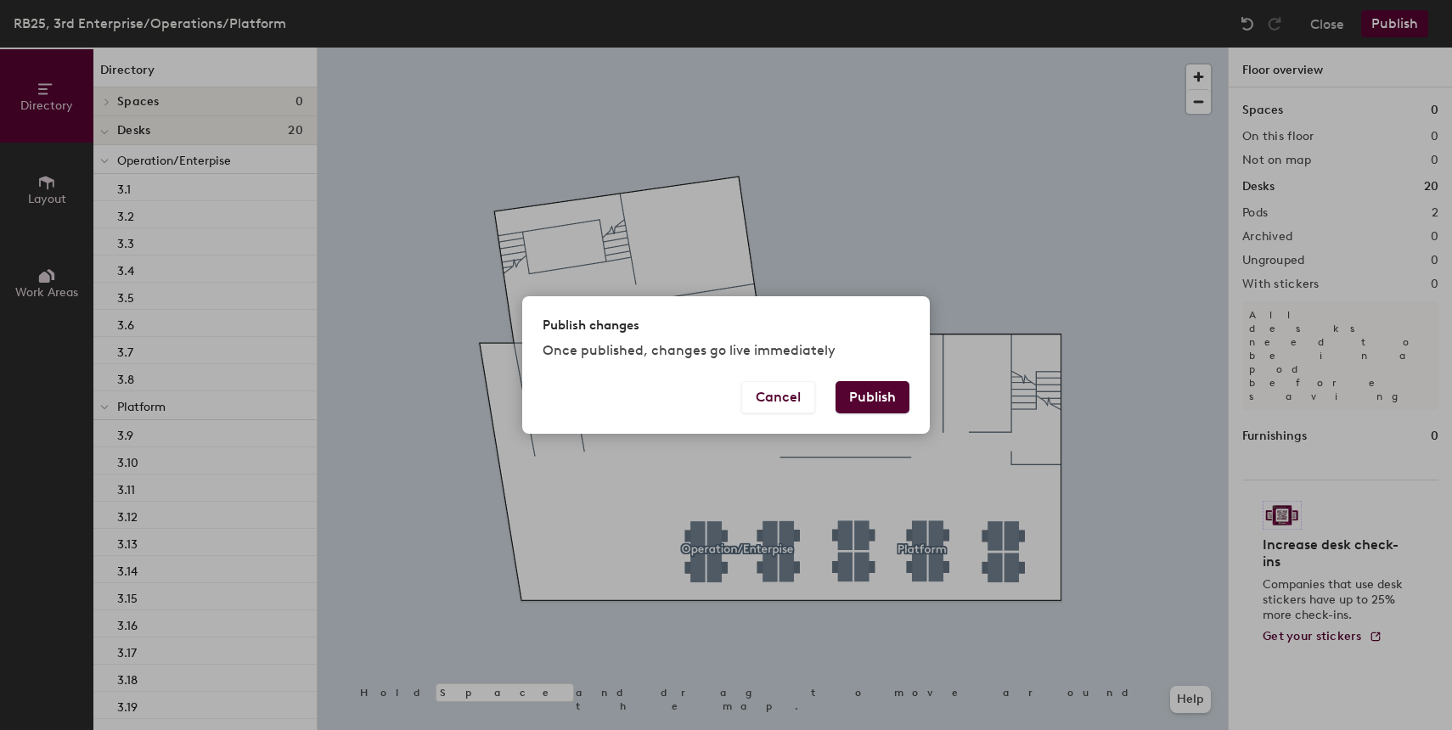
click at [879, 399] on button "Publish" at bounding box center [873, 397] width 74 height 32
